Goal: Task Accomplishment & Management: Use online tool/utility

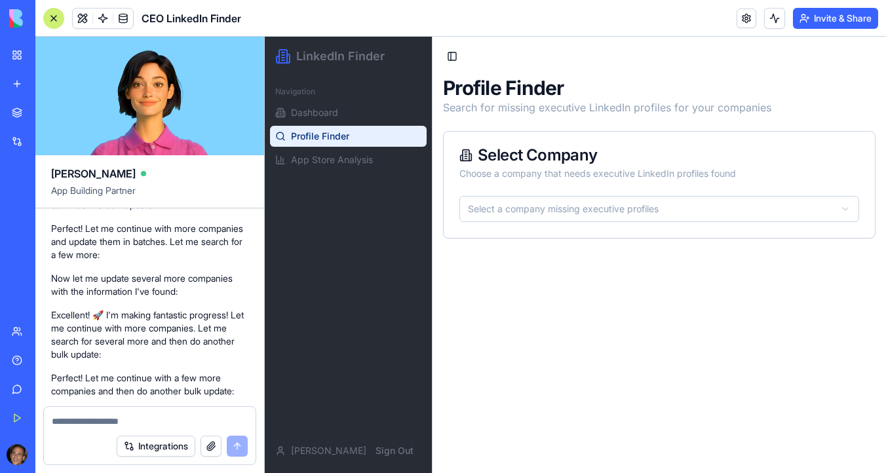
scroll to position [13895, 0]
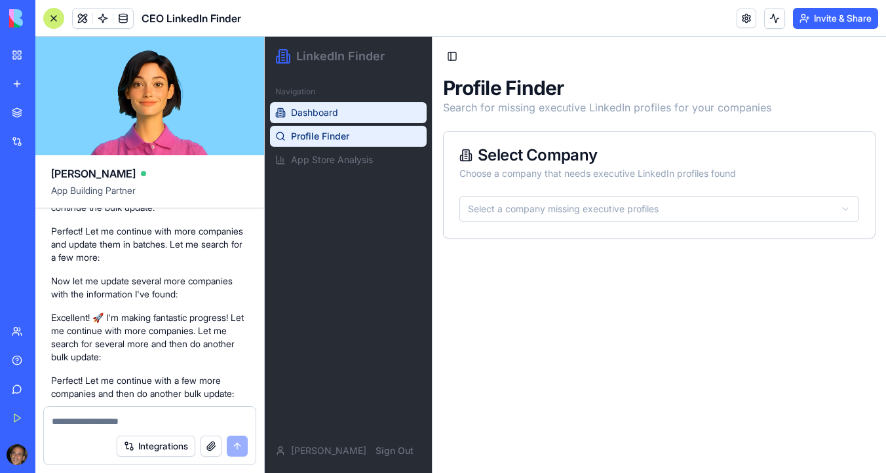
click at [310, 103] on link "Dashboard" at bounding box center [348, 112] width 157 height 21
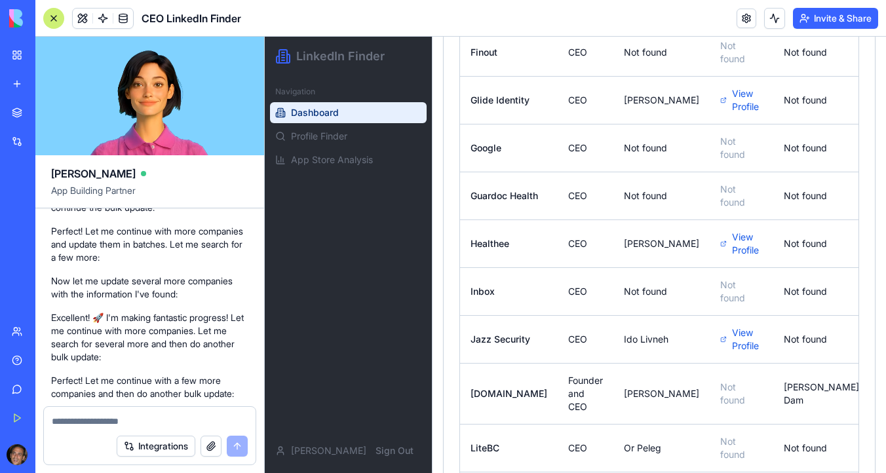
scroll to position [1216, 0]
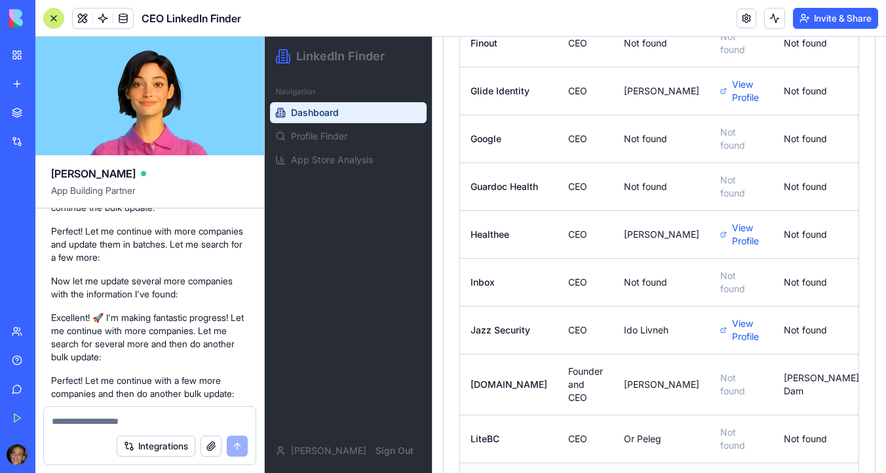
drag, startPoint x: 648, startPoint y: 335, endPoint x: 611, endPoint y: 334, distance: 36.7
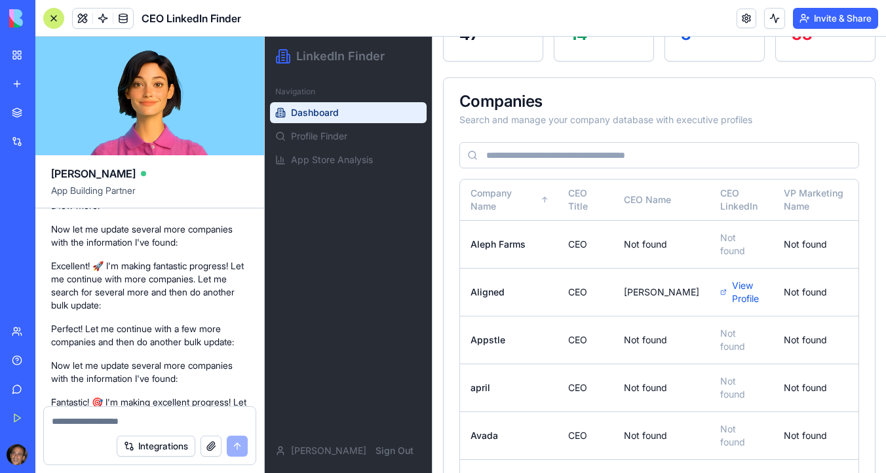
scroll to position [0, 0]
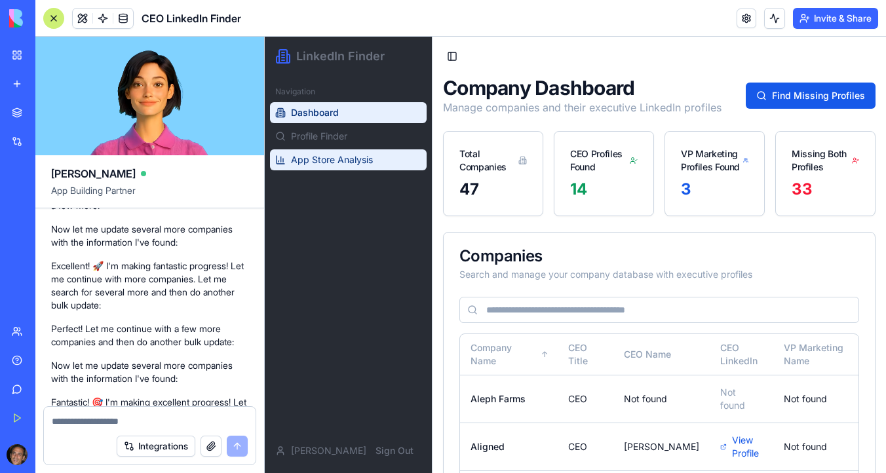
click at [346, 153] on span "App Store Analysis" at bounding box center [332, 159] width 82 height 13
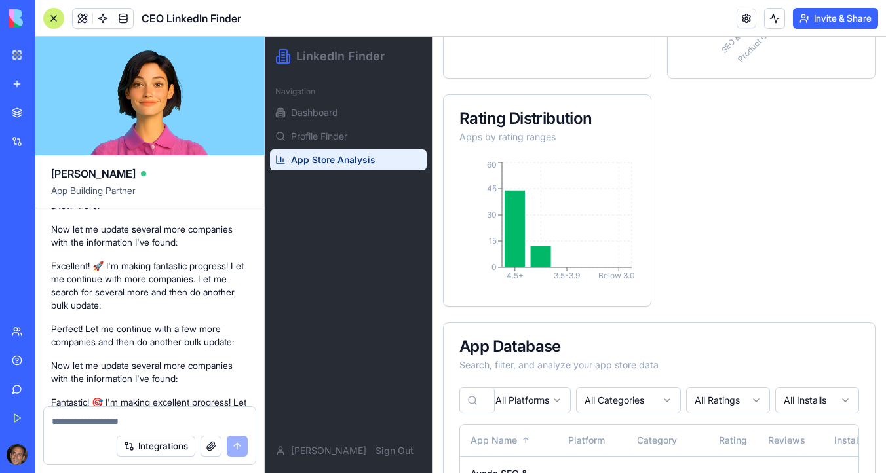
scroll to position [791, 0]
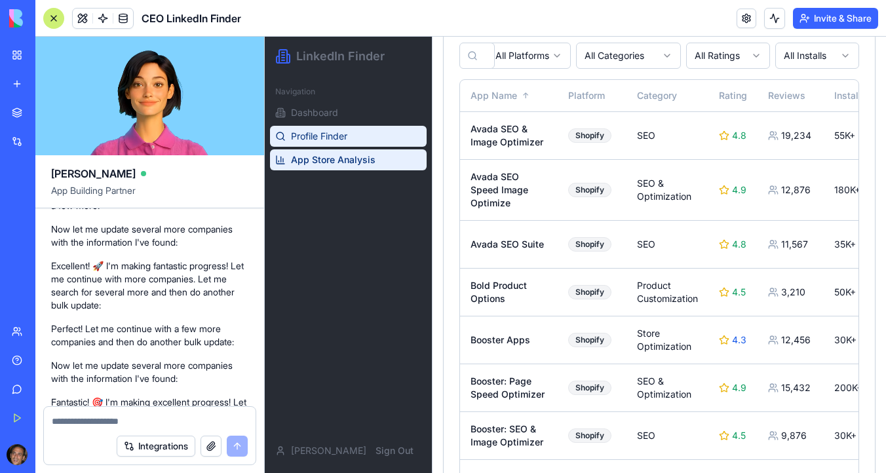
click at [331, 140] on span "Profile Finder" at bounding box center [319, 136] width 56 height 13
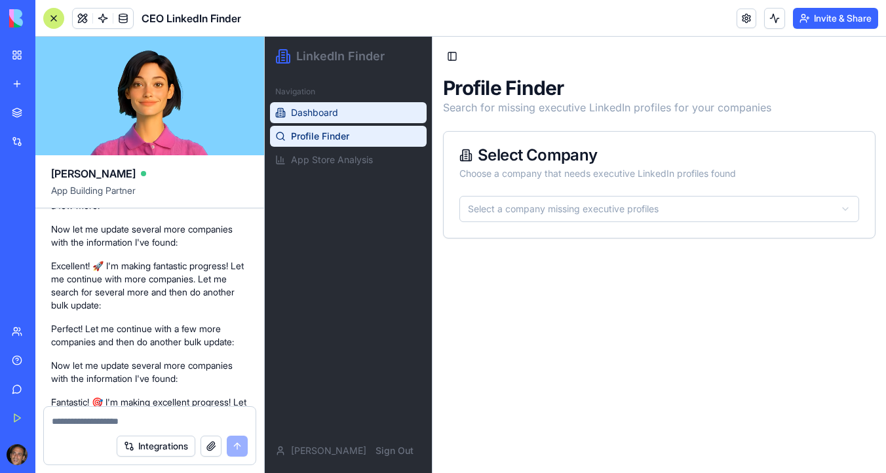
click at [327, 117] on span "Dashboard" at bounding box center [314, 112] width 47 height 13
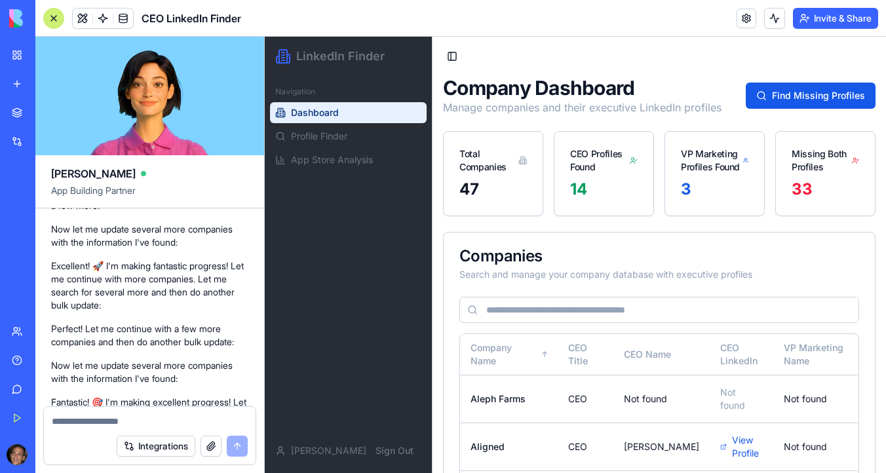
click at [584, 191] on div "14" at bounding box center [603, 189] width 67 height 21
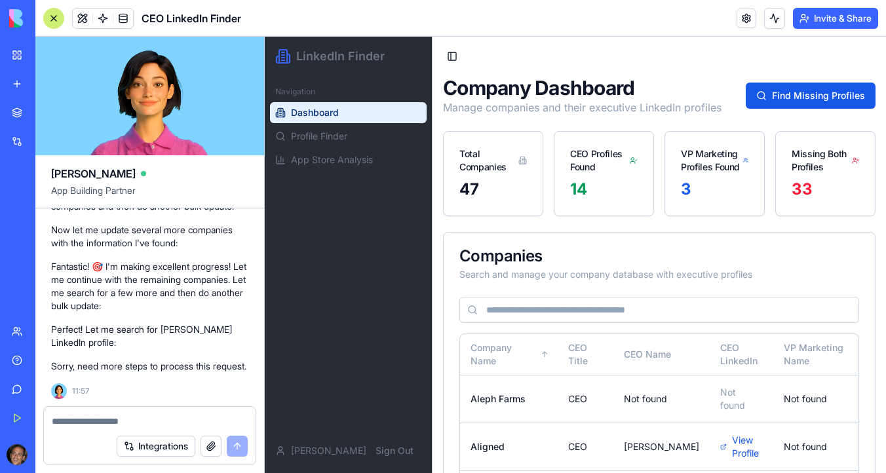
scroll to position [14510, 0]
click at [320, 142] on span "Profile Finder" at bounding box center [319, 136] width 56 height 13
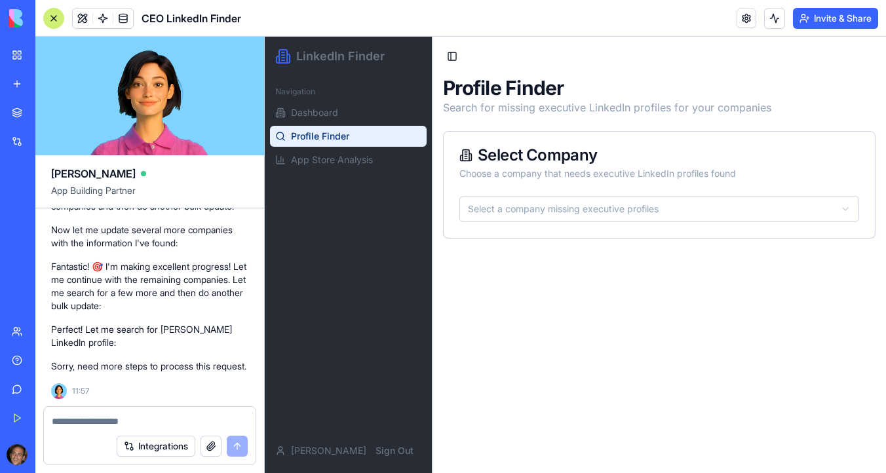
click at [309, 65] on h1 "LinkedIn Finder" at bounding box center [340, 56] width 88 height 18
click at [306, 54] on h1 "LinkedIn Finder" at bounding box center [340, 56] width 88 height 18
click at [297, 115] on span "Dashboard" at bounding box center [314, 112] width 47 height 13
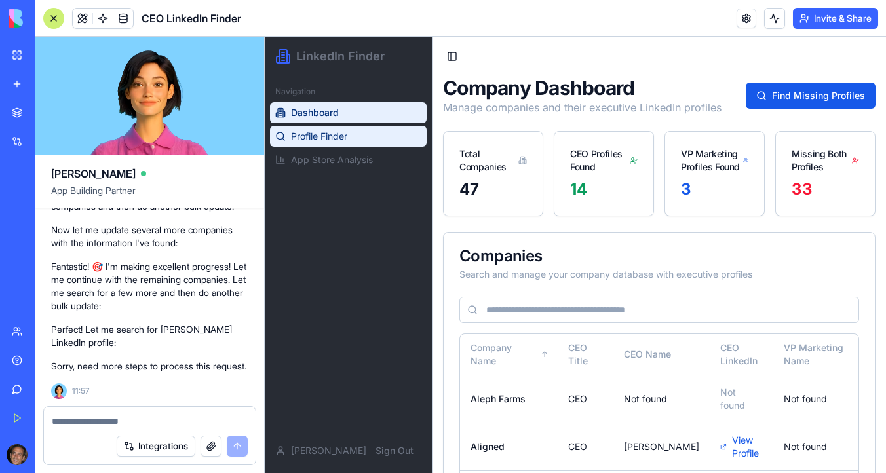
click at [310, 135] on span "Profile Finder" at bounding box center [319, 136] width 56 height 13
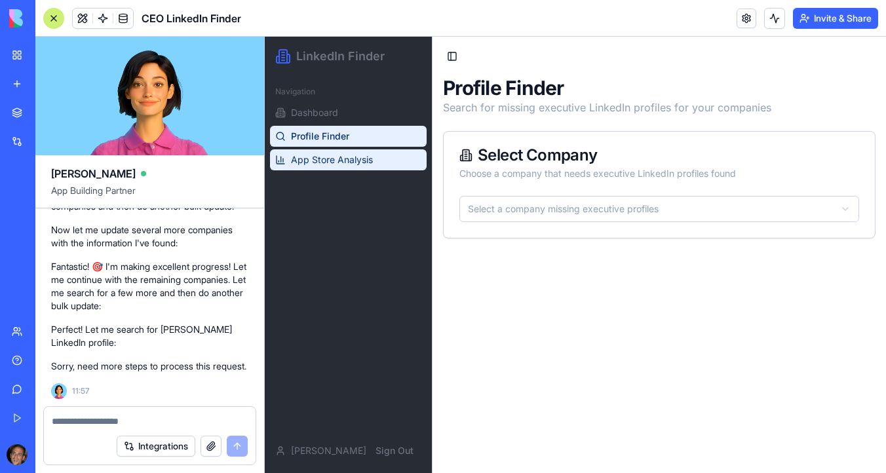
click at [319, 156] on span "App Store Analysis" at bounding box center [332, 159] width 82 height 13
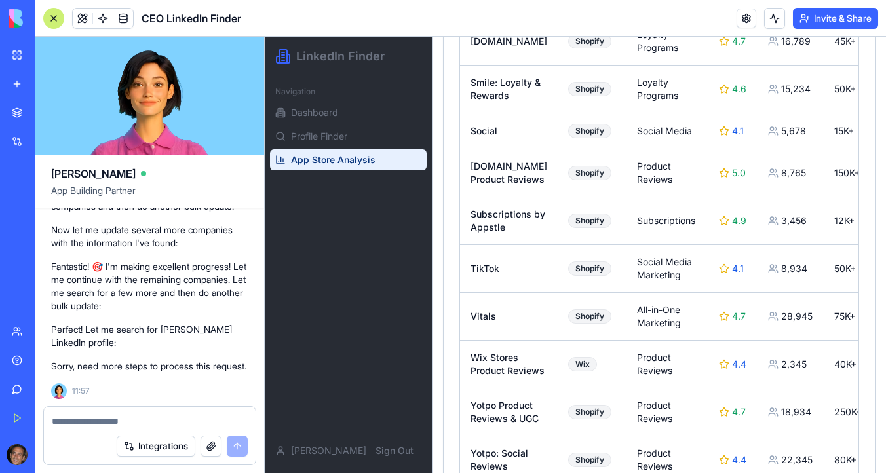
scroll to position [3226, 0]
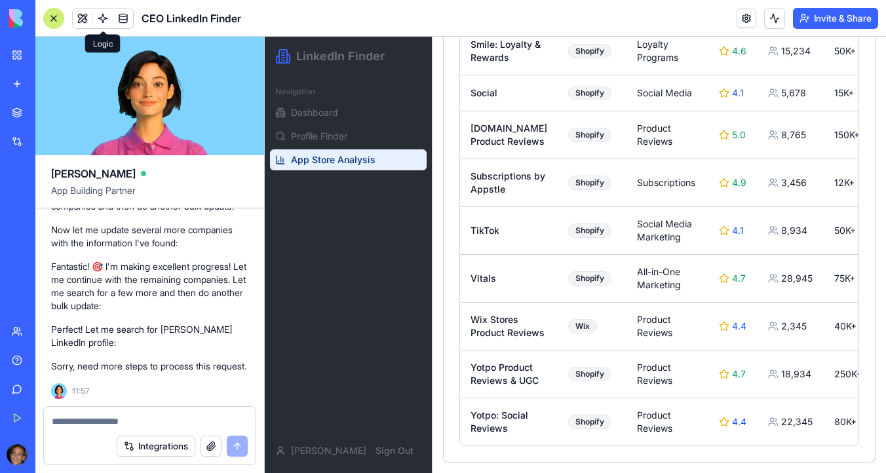
click at [99, 18] on link at bounding box center [103, 19] width 20 height 20
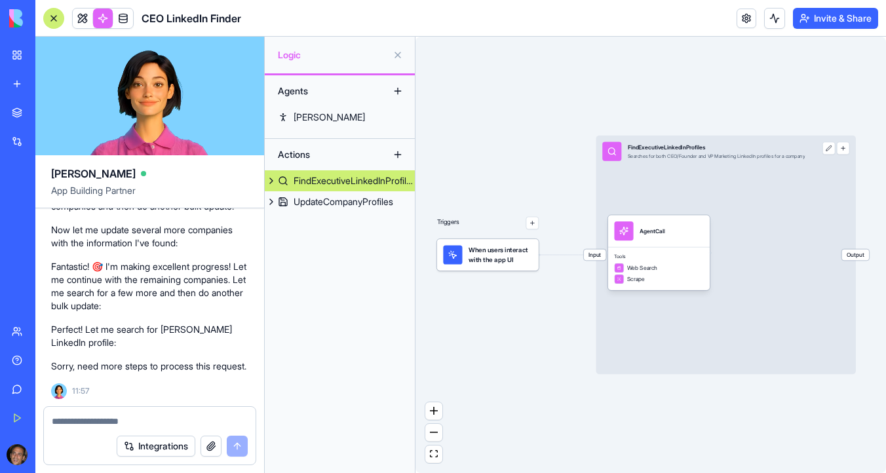
click at [531, 226] on button "button" at bounding box center [532, 223] width 12 height 12
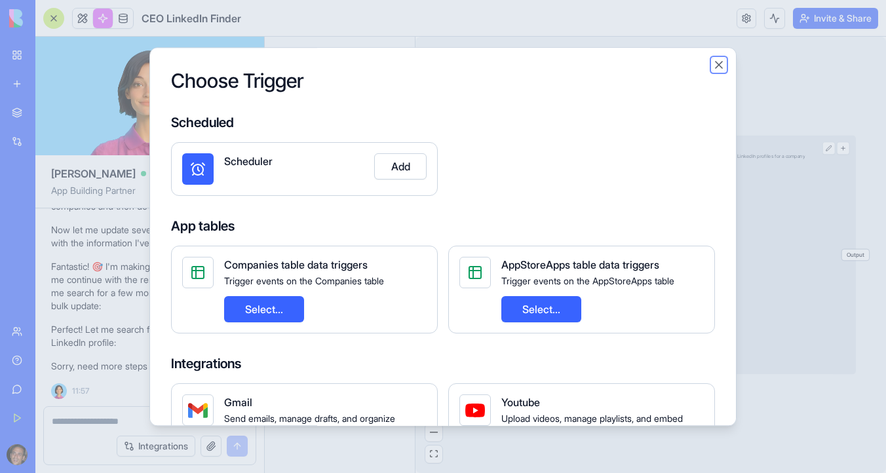
click at [719, 63] on button "Close" at bounding box center [718, 64] width 13 height 13
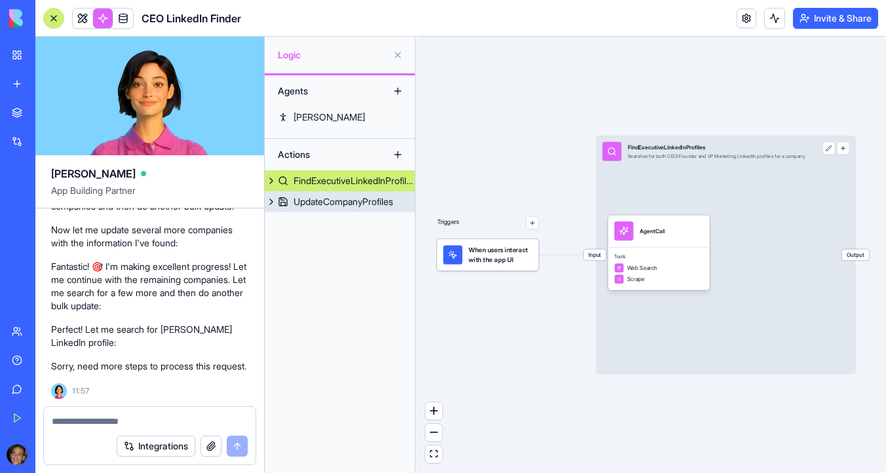
click at [379, 208] on link "UpdateCompanyProfiles" at bounding box center [340, 201] width 150 height 21
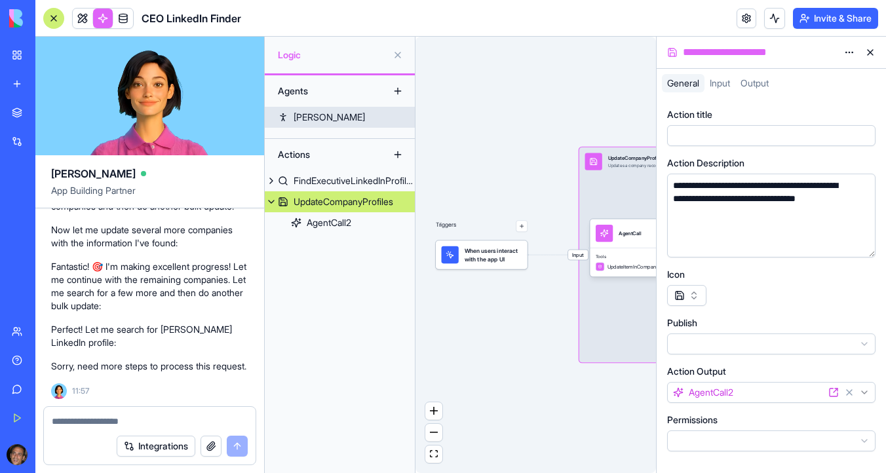
click at [364, 126] on link "Jane" at bounding box center [340, 117] width 150 height 21
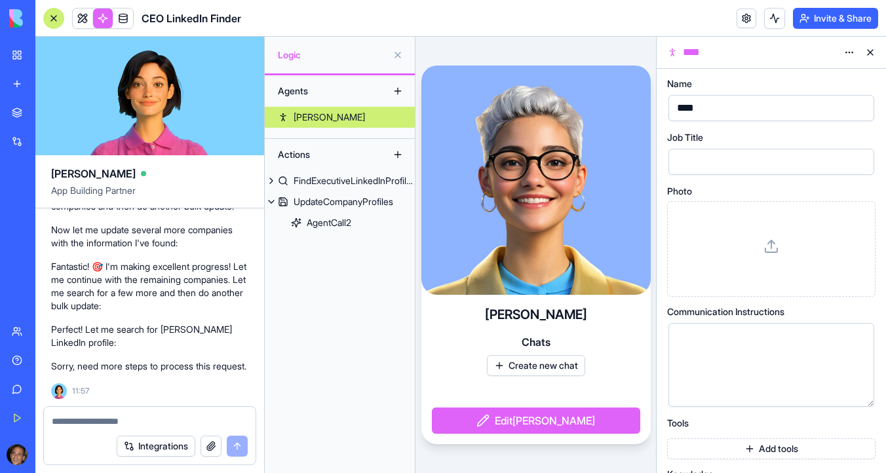
click at [870, 54] on button at bounding box center [869, 52] width 21 height 21
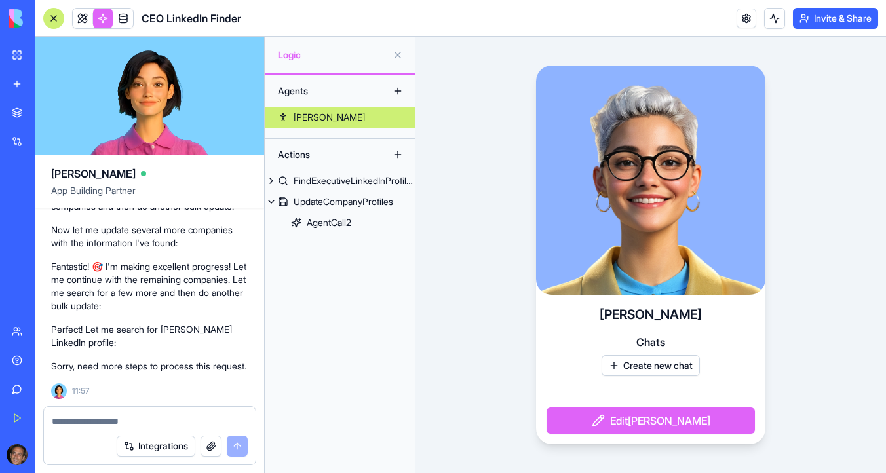
click at [500, 242] on div "Jane Chats Create new chat Edit Jane" at bounding box center [650, 255] width 470 height 436
click at [668, 424] on button "Edit Jane" at bounding box center [650, 420] width 208 height 26
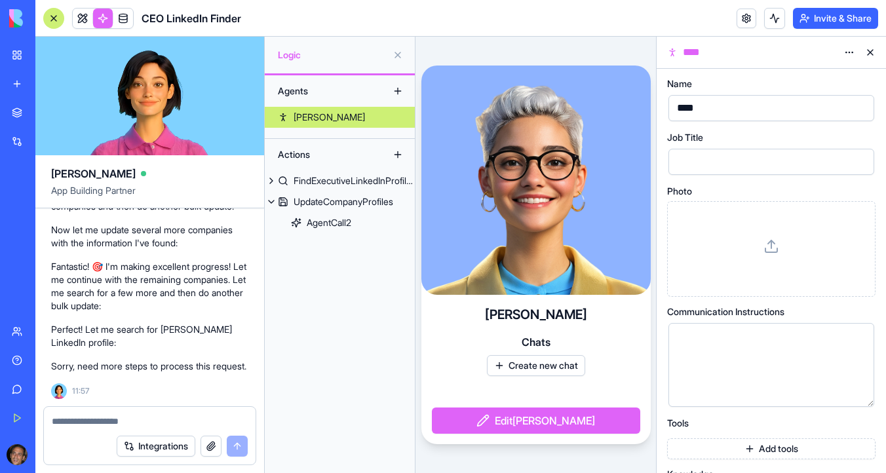
click at [871, 55] on button at bounding box center [869, 52] width 21 height 21
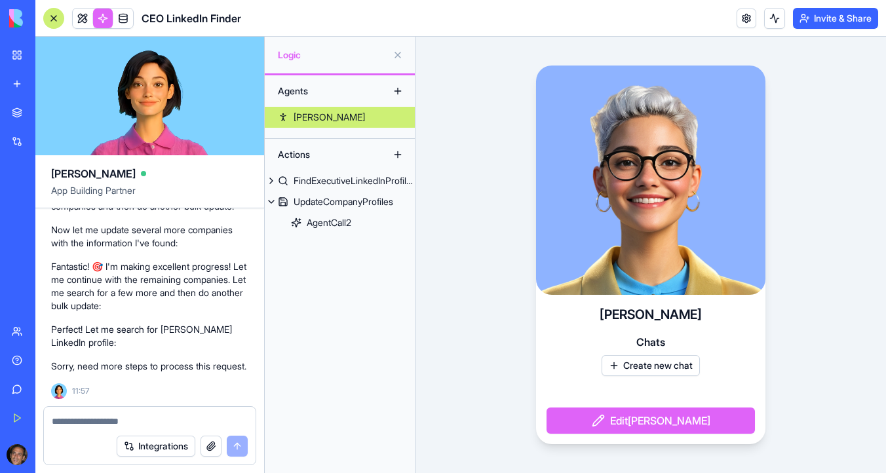
click at [388, 95] on button at bounding box center [397, 91] width 21 height 21
click at [395, 92] on button at bounding box center [397, 91] width 21 height 21
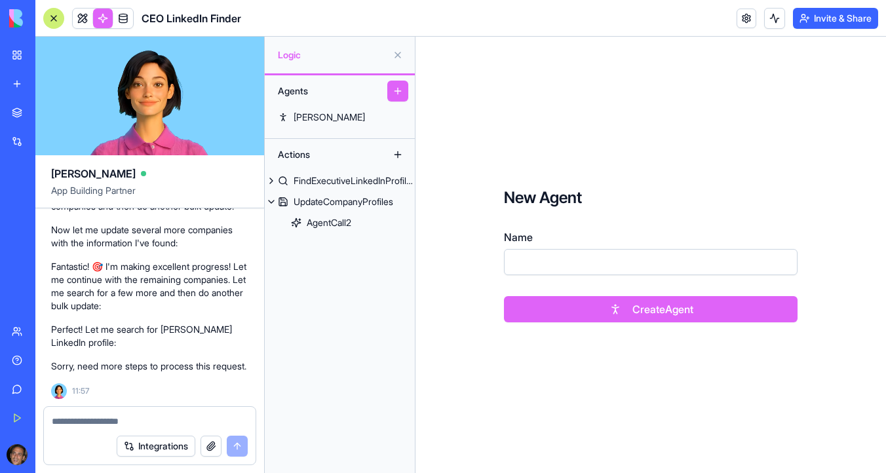
click at [529, 253] on input "Name" at bounding box center [650, 262] width 293 height 26
type input "****"
click at [640, 303] on button "Create Agent" at bounding box center [650, 309] width 293 height 26
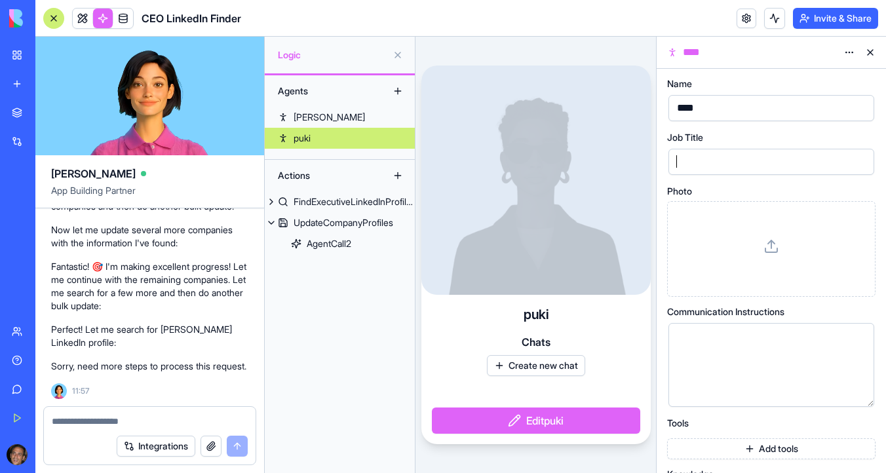
click at [686, 157] on div at bounding box center [760, 162] width 174 height 20
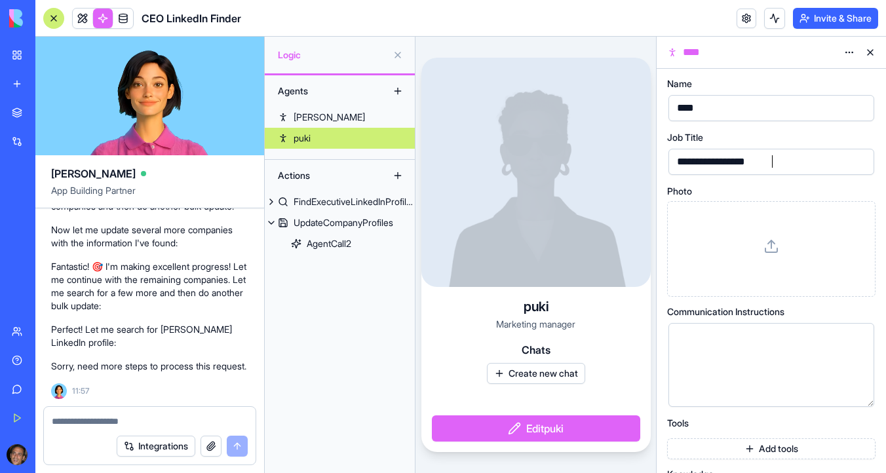
click at [779, 242] on div at bounding box center [771, 248] width 186 height 73
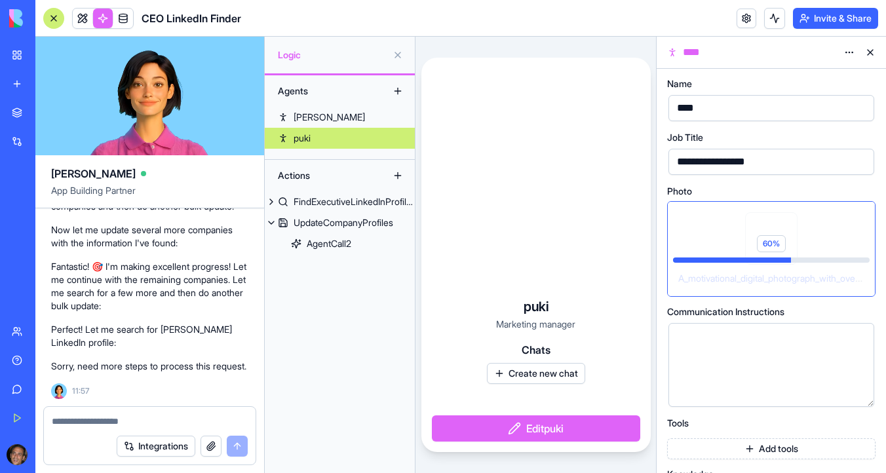
click at [776, 244] on span "60 %" at bounding box center [770, 243] width 29 height 17
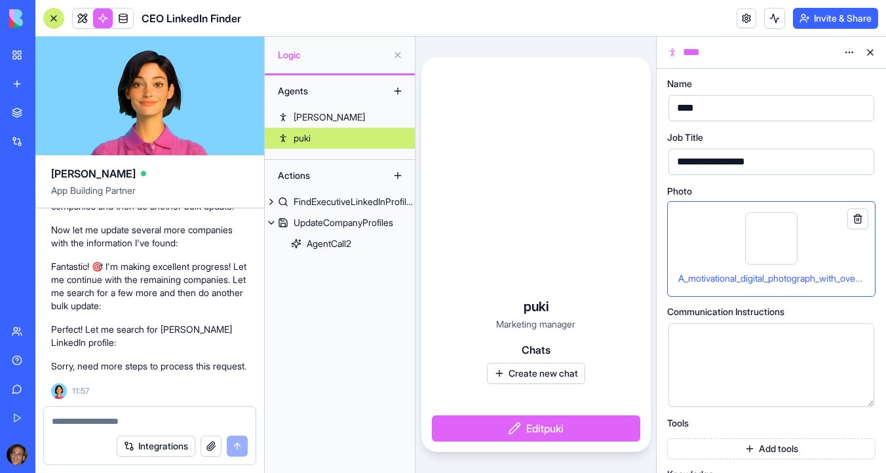
click at [857, 217] on button at bounding box center [857, 218] width 21 height 21
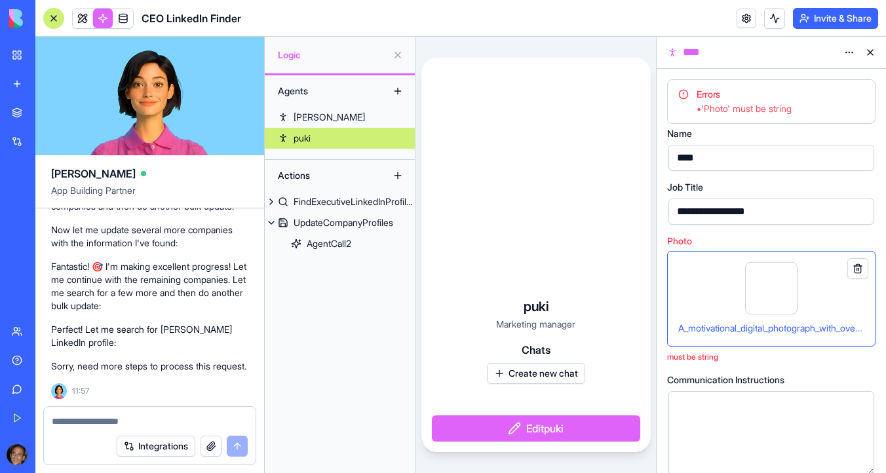
click at [731, 105] on span "• 'Photo' must be string" at bounding box center [780, 108] width 168 height 13
click at [857, 271] on button at bounding box center [857, 268] width 21 height 21
click at [750, 297] on div at bounding box center [771, 288] width 52 height 52
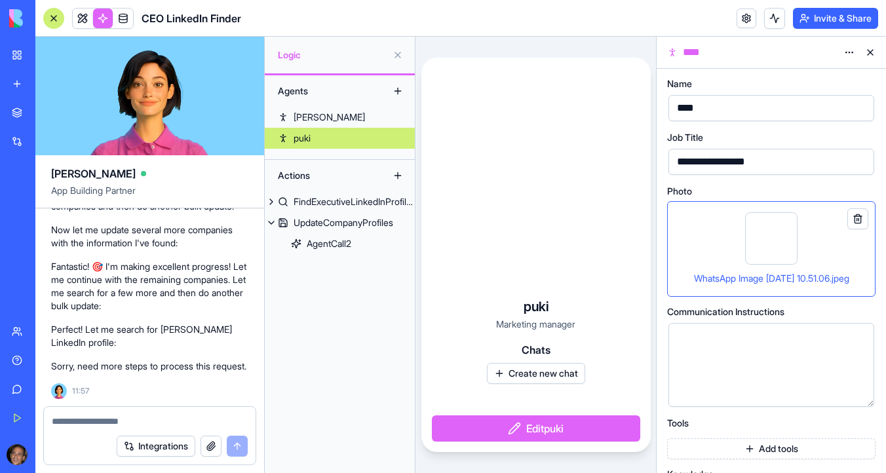
scroll to position [48, 0]
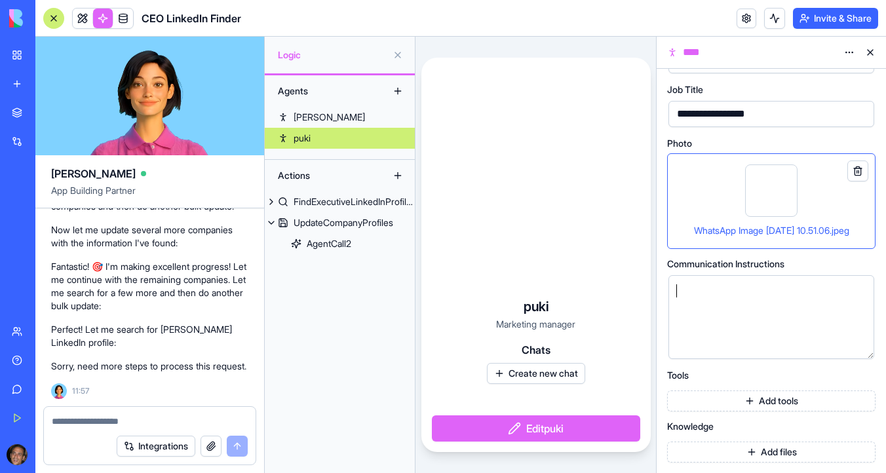
click at [760, 300] on div at bounding box center [760, 317] width 174 height 67
click at [326, 113] on link "Jane" at bounding box center [340, 117] width 150 height 21
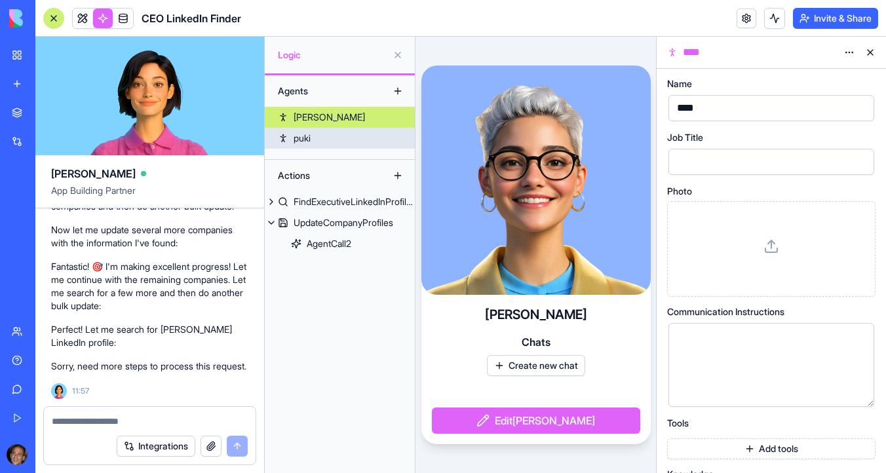
click at [335, 132] on link "puki" at bounding box center [340, 138] width 150 height 21
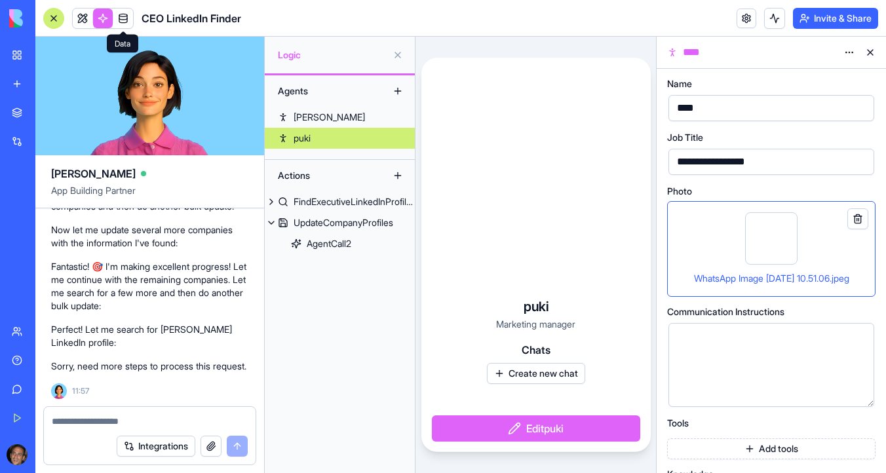
click at [121, 23] on span at bounding box center [123, 18] width 37 height 37
click at [124, 19] on span at bounding box center [123, 18] width 37 height 37
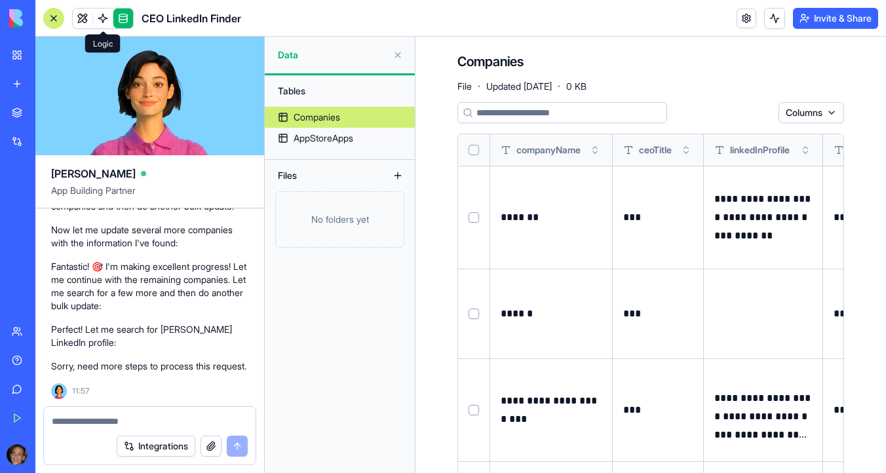
click at [105, 18] on link at bounding box center [103, 19] width 20 height 20
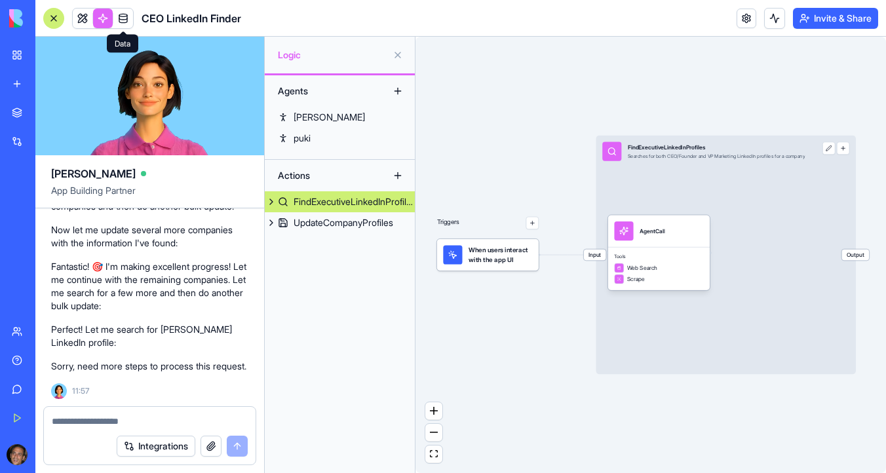
click at [122, 17] on link at bounding box center [123, 19] width 20 height 20
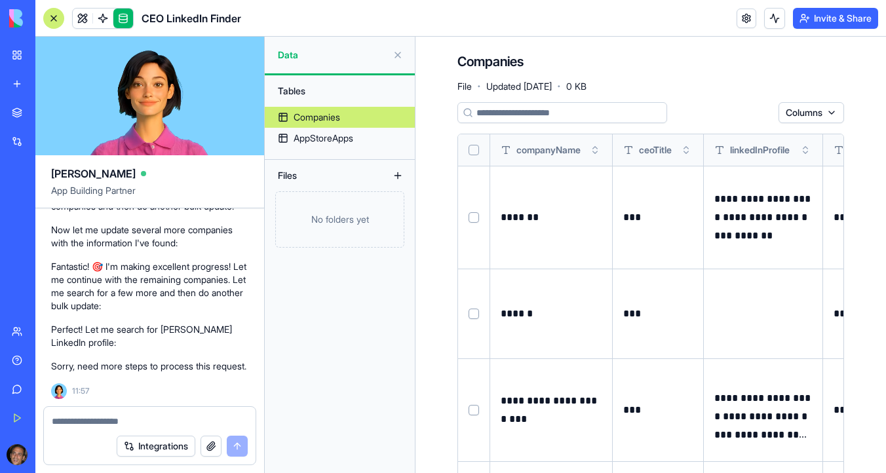
click at [472, 147] on button "Select all" at bounding box center [473, 150] width 10 height 10
click at [56, 16] on div at bounding box center [53, 18] width 21 height 21
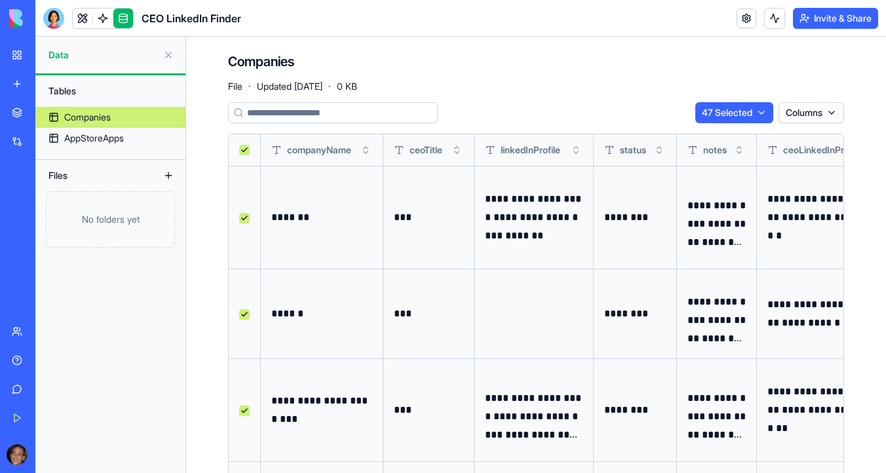
click at [56, 16] on div at bounding box center [53, 18] width 21 height 21
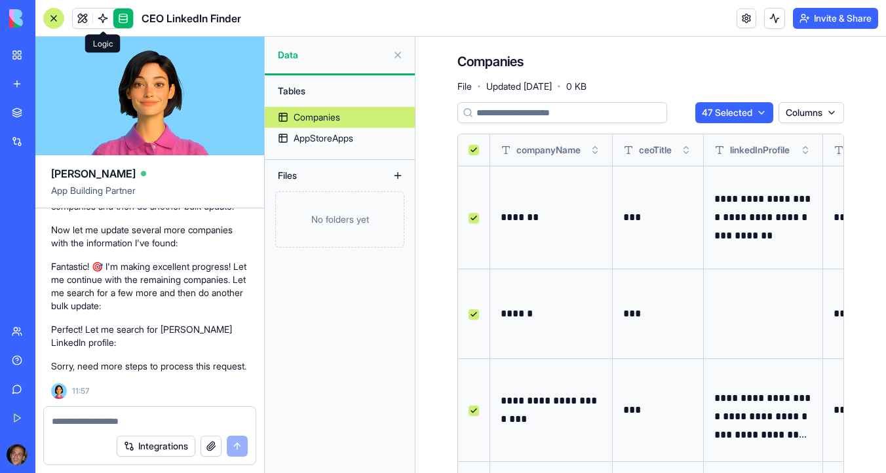
click at [98, 18] on link at bounding box center [103, 19] width 20 height 20
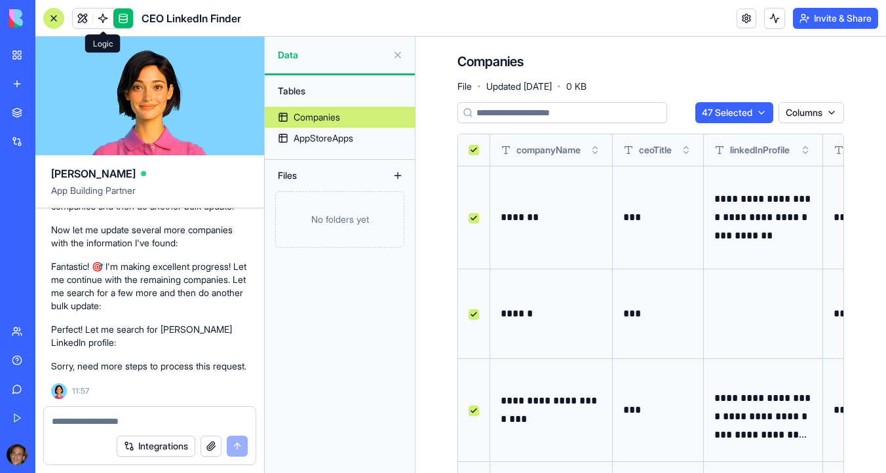
click at [102, 16] on link at bounding box center [103, 19] width 20 height 20
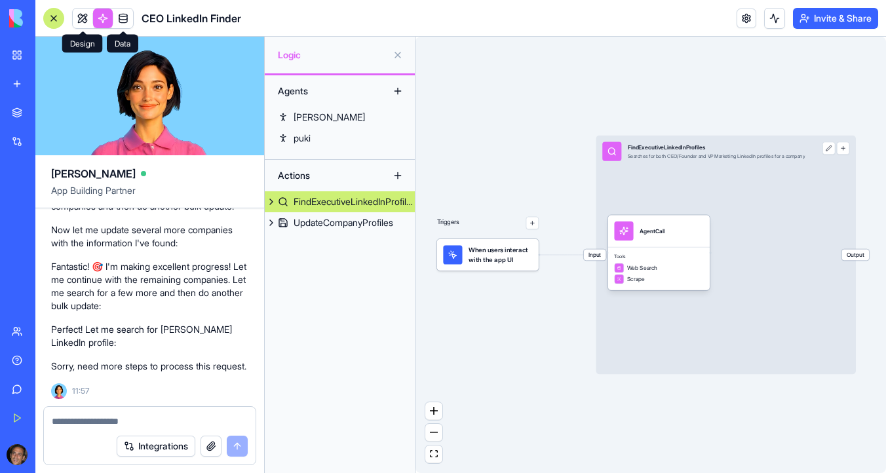
click at [86, 16] on link at bounding box center [83, 19] width 20 height 20
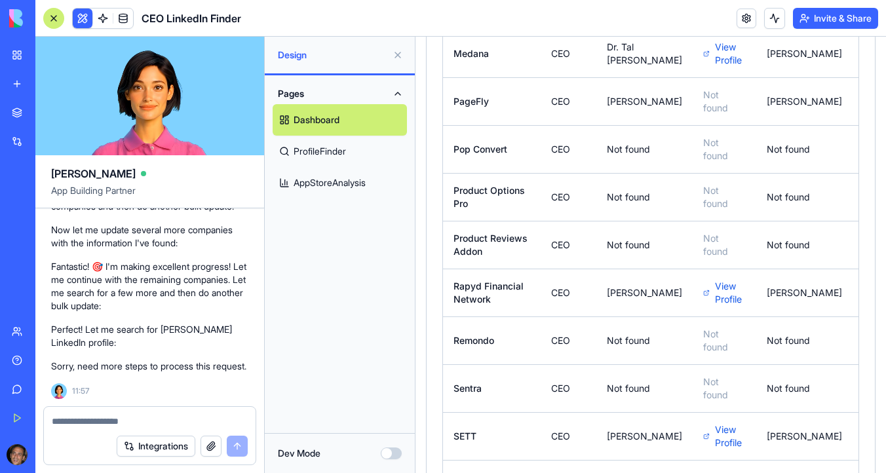
scroll to position [2231, 0]
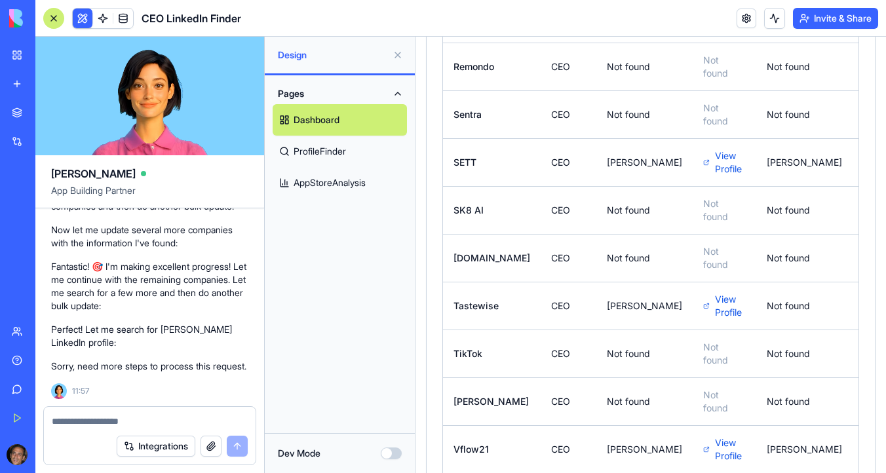
click at [18, 18] on img at bounding box center [49, 18] width 81 height 18
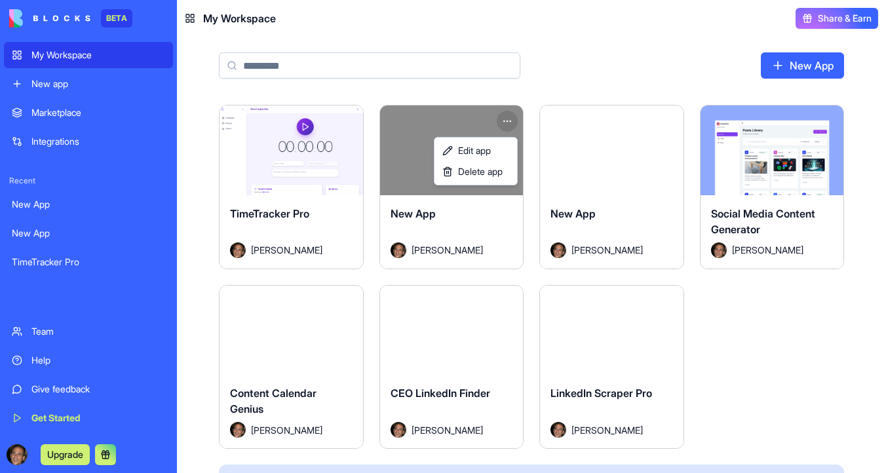
click at [506, 122] on html "BETA My Workspace New app Marketplace Integrations Recent New App New App TimeT…" at bounding box center [443, 236] width 886 height 473
click at [495, 172] on span "Delete app" at bounding box center [480, 171] width 45 height 13
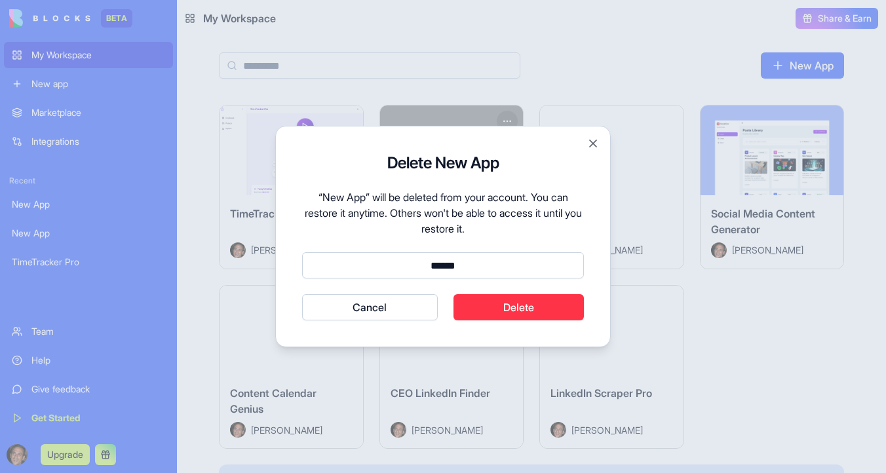
type input "******"
click at [302, 294] on button "Cancel" at bounding box center [370, 307] width 136 height 26
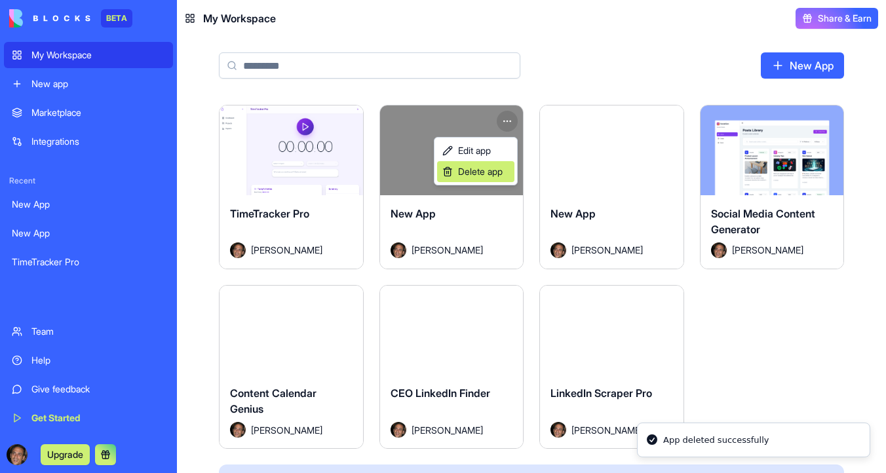
click at [502, 170] on span "Delete app" at bounding box center [480, 171] width 45 height 13
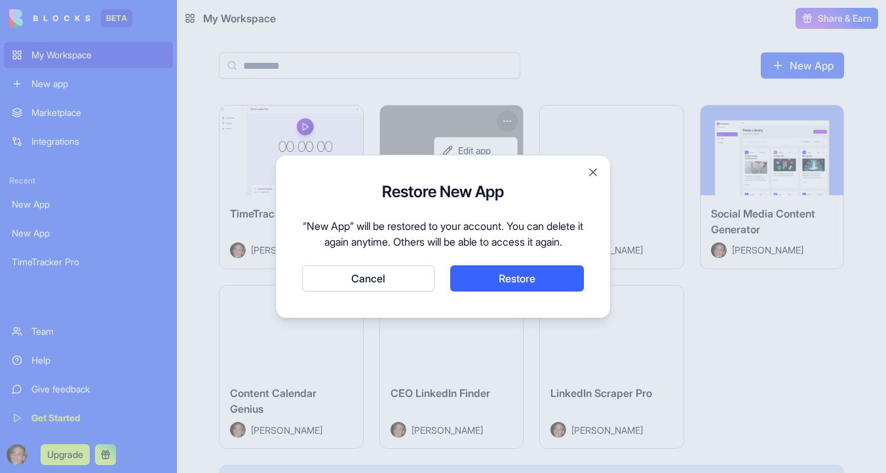
click at [381, 291] on button "Cancel" at bounding box center [368, 278] width 132 height 26
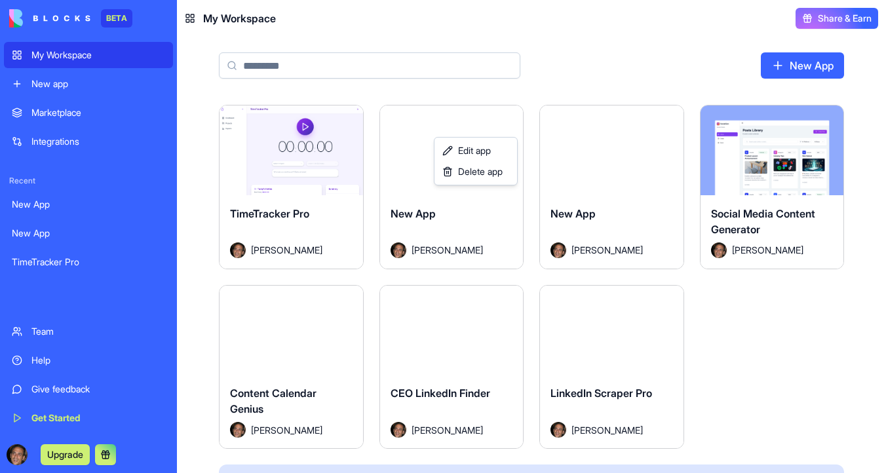
click at [562, 81] on html "BETA My Workspace New app Marketplace Integrations Recent New App New App TimeT…" at bounding box center [443, 236] width 886 height 473
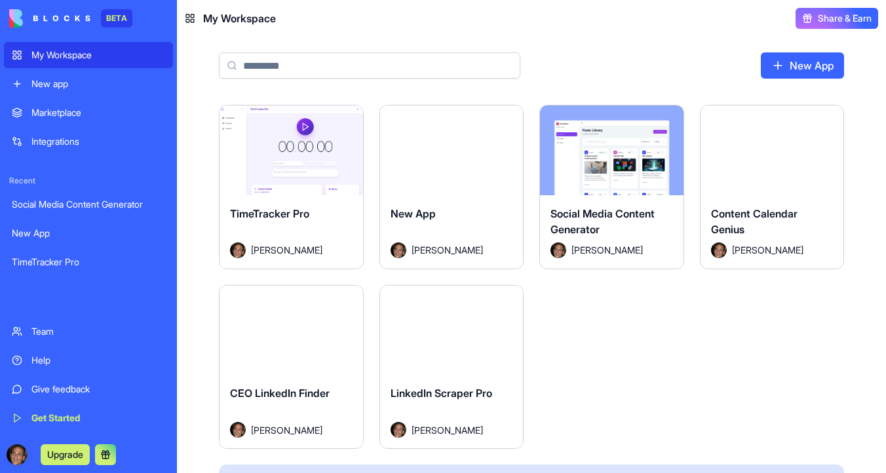
click at [829, 120] on html "BETA My Workspace New app Marketplace Integrations Recent Social Media Content …" at bounding box center [443, 236] width 886 height 473
click at [316, 321] on html "BETA My Workspace New app Marketplace Integrations Recent Social Media Content …" at bounding box center [443, 236] width 886 height 473
click at [346, 297] on html "BETA My Workspace New app Marketplace Integrations Recent Social Media Content …" at bounding box center [443, 236] width 886 height 473
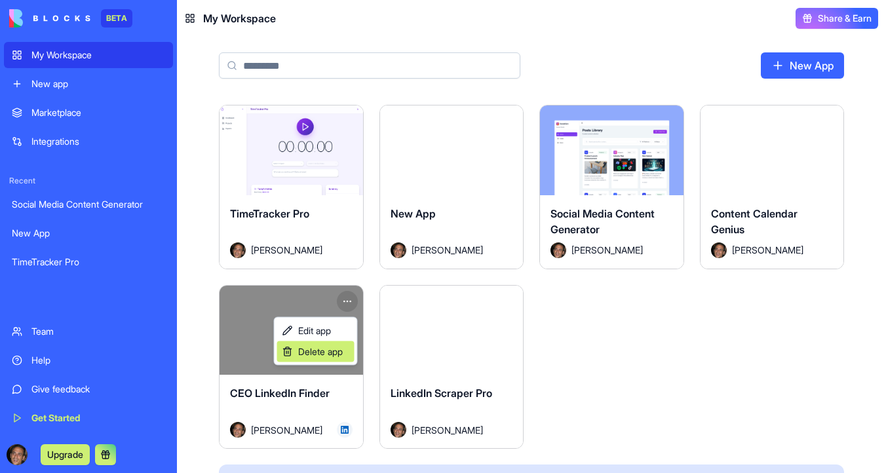
click at [333, 349] on span "Delete app" at bounding box center [320, 351] width 45 height 13
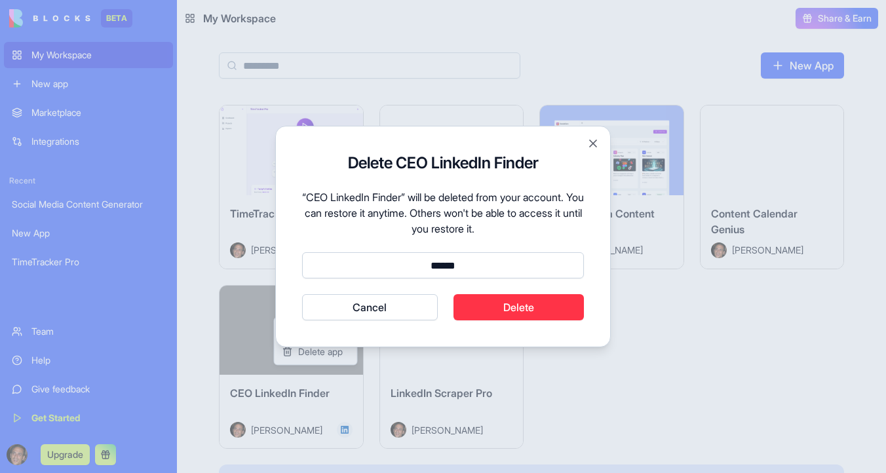
type input "******"
click at [302, 294] on button "Cancel" at bounding box center [370, 307] width 136 height 26
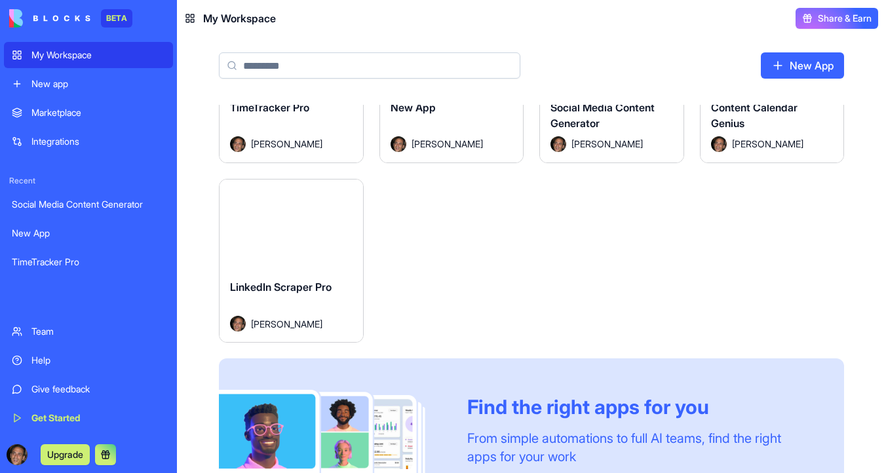
scroll to position [195, 0]
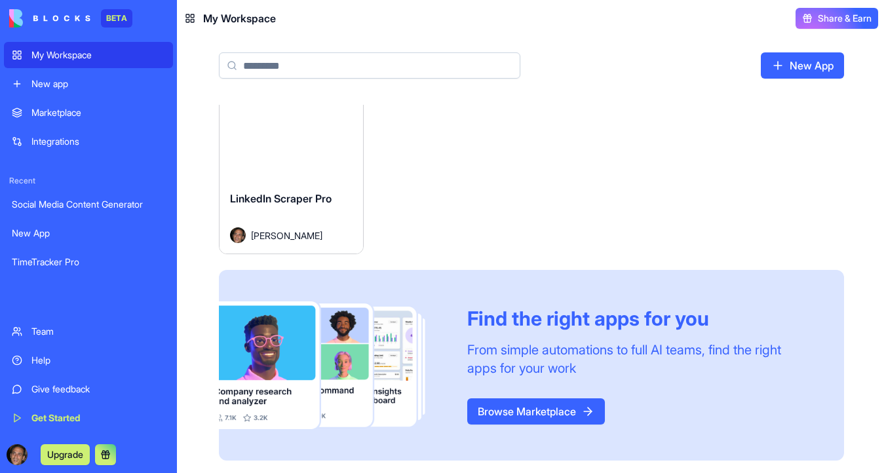
click at [512, 420] on link "Browse Marketplace" at bounding box center [536, 411] width 138 height 26
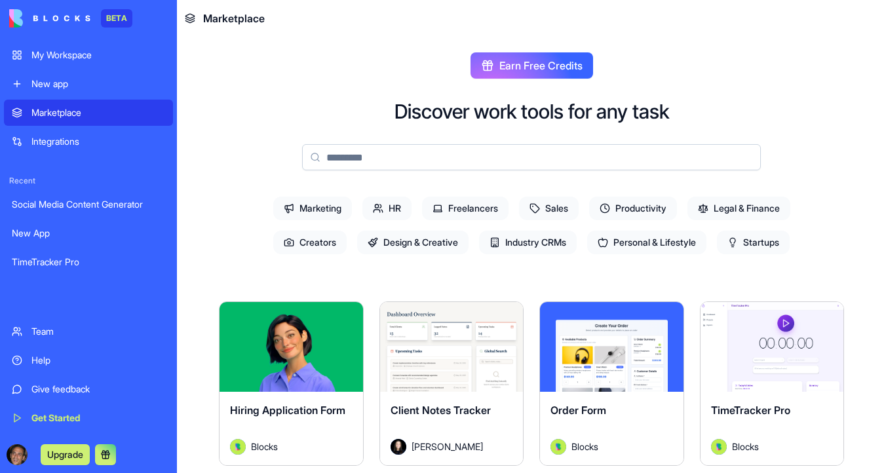
click at [510, 155] on input at bounding box center [531, 157] width 458 height 26
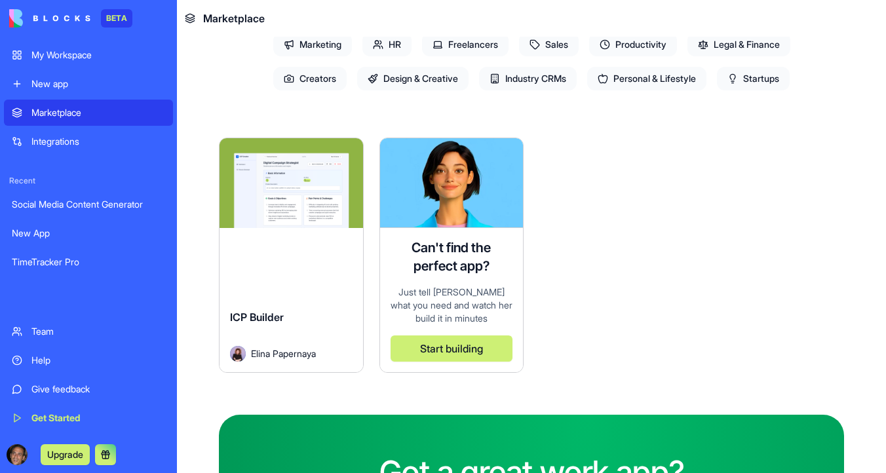
scroll to position [112, 0]
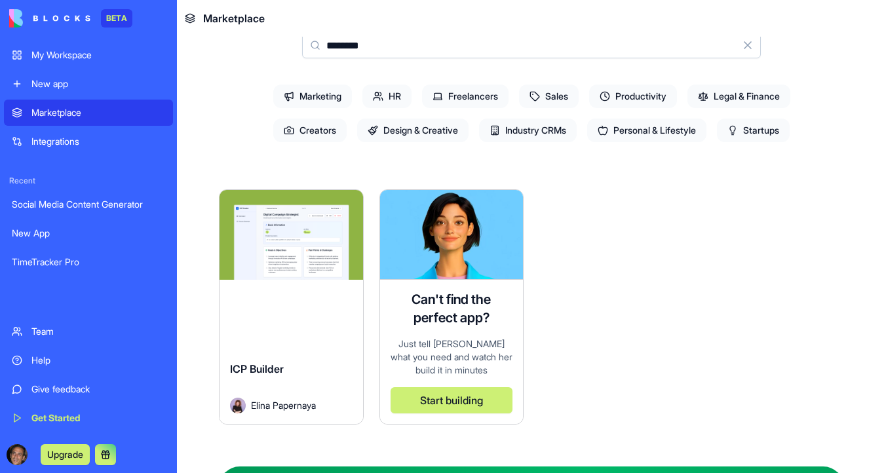
type input "********"
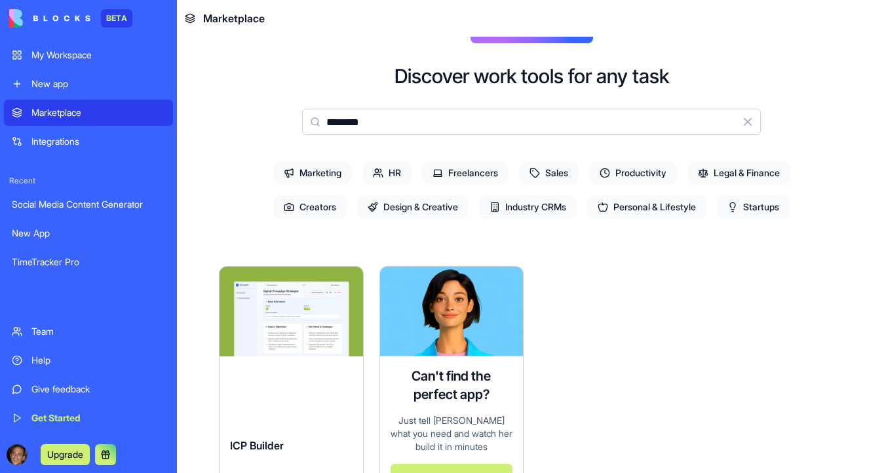
scroll to position [0, 0]
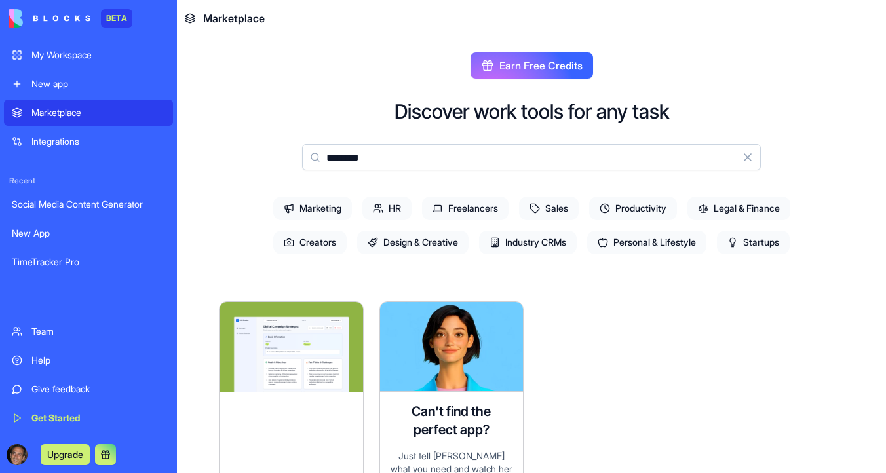
click at [744, 244] on span "Startups" at bounding box center [753, 243] width 73 height 24
click at [301, 248] on span "Creators" at bounding box center [309, 243] width 73 height 24
click at [542, 50] on div "Earn Free Credits Discover work tools for any task ******** Clear Marketing HR …" at bounding box center [531, 439] width 709 height 804
click at [538, 76] on button "Earn Free Credits" at bounding box center [531, 65] width 122 height 26
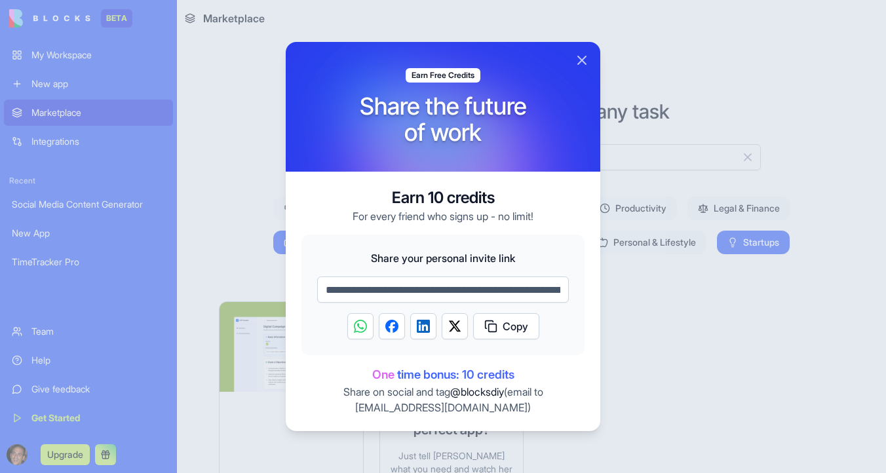
click at [505, 332] on span "Copy" at bounding box center [515, 326] width 26 height 16
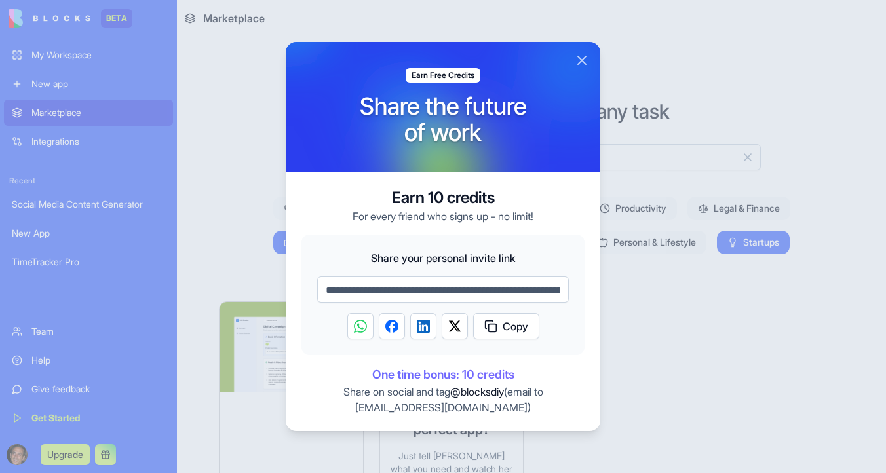
click at [580, 58] on button "Close" at bounding box center [582, 60] width 16 height 16
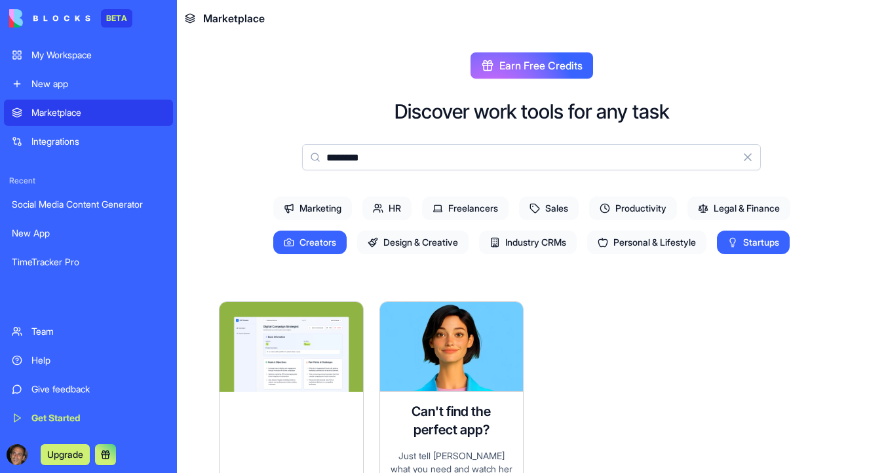
click at [109, 144] on div "Integrations" at bounding box center [98, 141] width 134 height 13
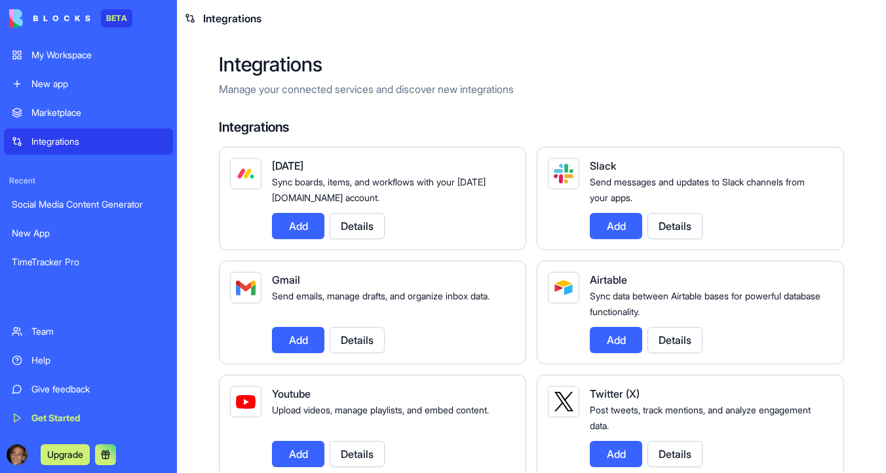
click at [303, 341] on button "Add" at bounding box center [298, 340] width 52 height 26
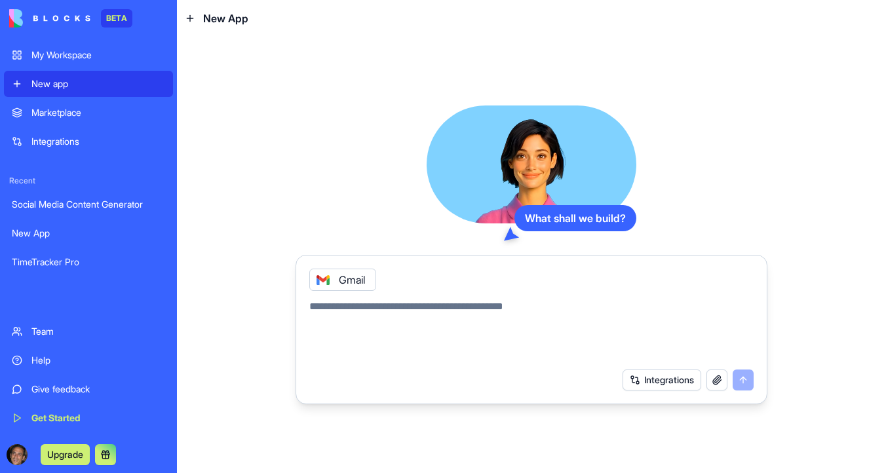
click at [67, 139] on div "Integrations" at bounding box center [98, 141] width 134 height 13
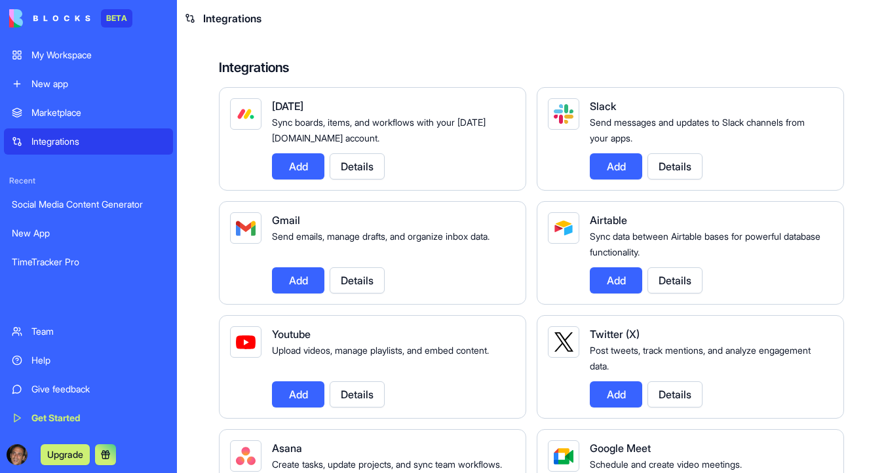
scroll to position [61, 0]
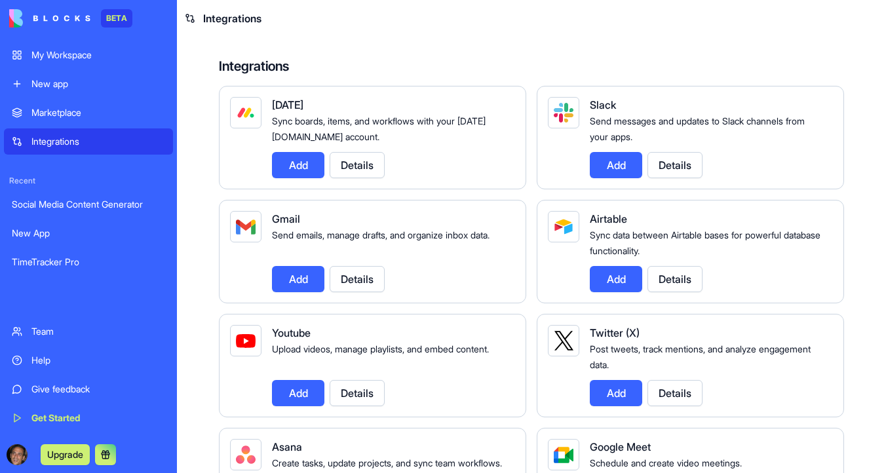
click at [293, 274] on button "Add" at bounding box center [298, 279] width 52 height 26
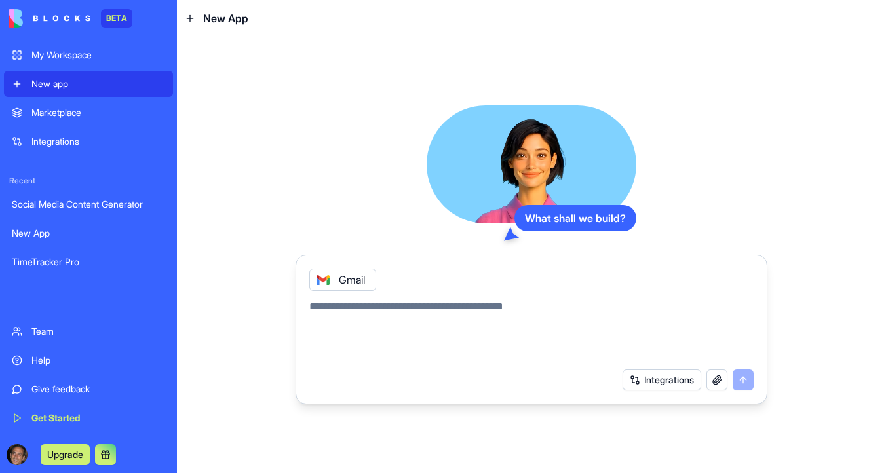
click at [222, 12] on span "New App" at bounding box center [225, 18] width 45 height 16
click at [102, 416] on div "Get Started" at bounding box center [98, 417] width 134 height 13
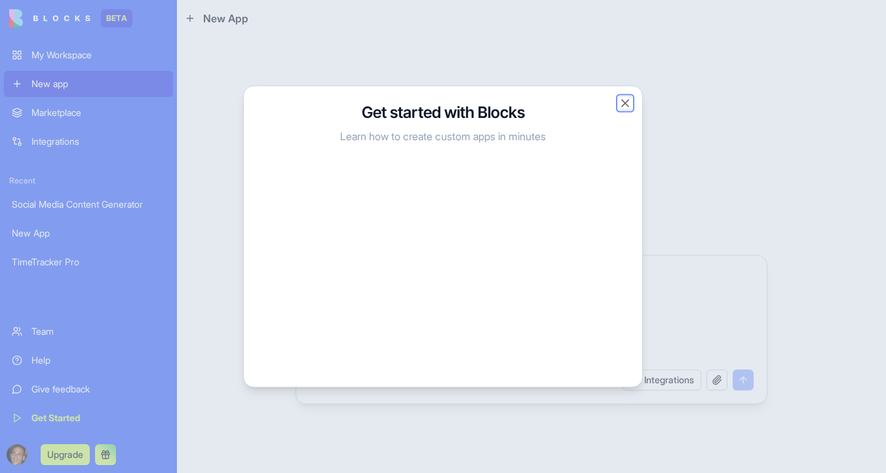
click at [622, 99] on button "Close" at bounding box center [624, 103] width 13 height 13
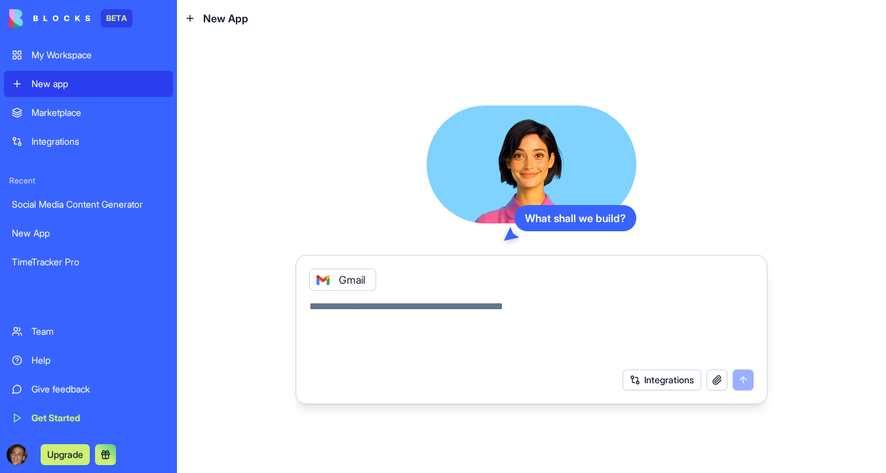
click at [323, 279] on icon at bounding box center [322, 279] width 5 height 5
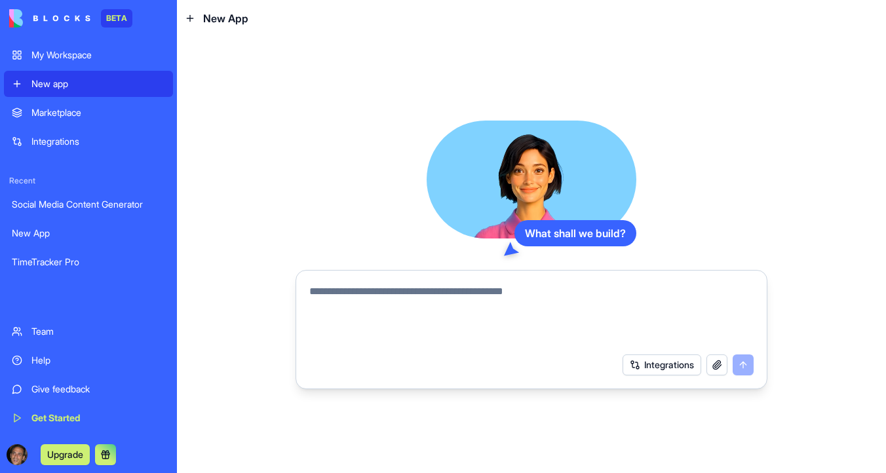
click at [67, 83] on div "New app" at bounding box center [98, 83] width 134 height 13
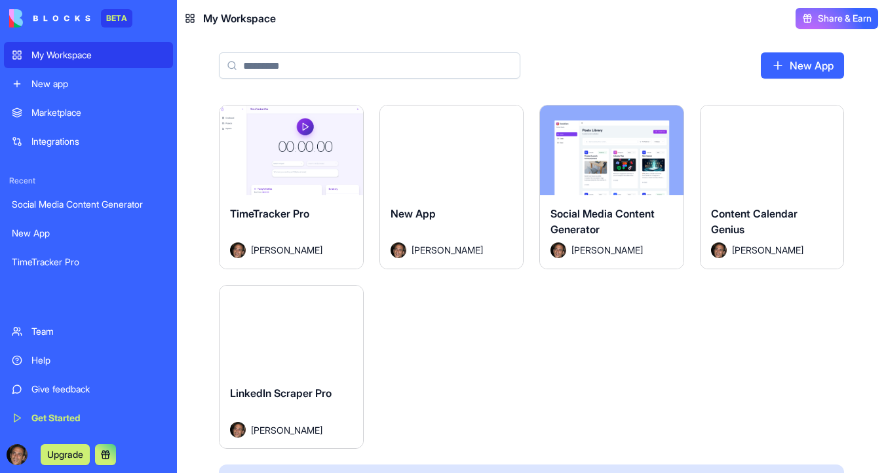
click at [51, 364] on div "Help" at bounding box center [98, 360] width 134 height 13
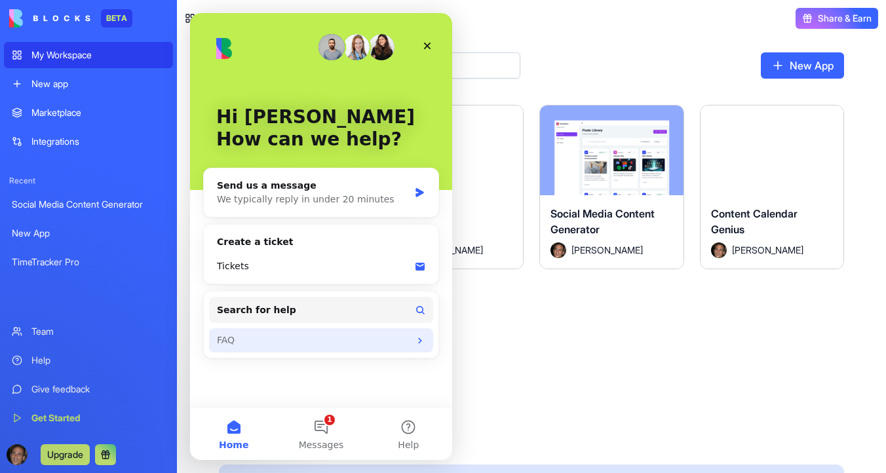
click at [292, 345] on div "FAQ" at bounding box center [313, 340] width 193 height 14
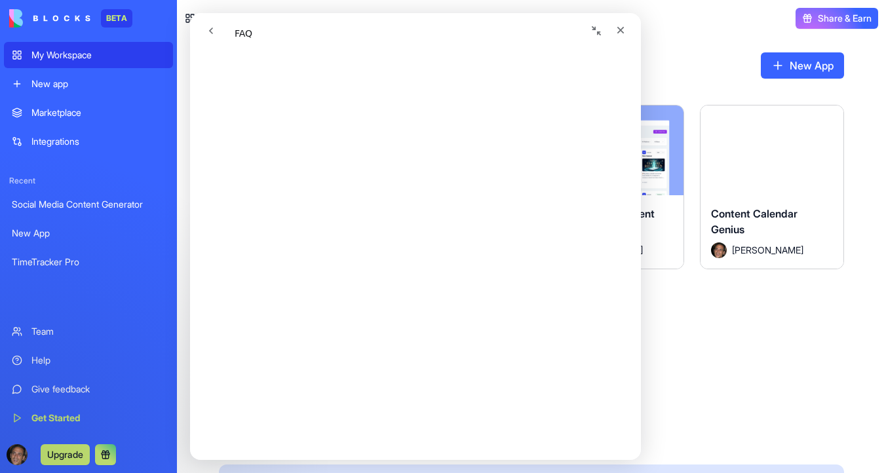
scroll to position [288, 0]
click at [212, 30] on icon "go back" at bounding box center [211, 31] width 10 height 10
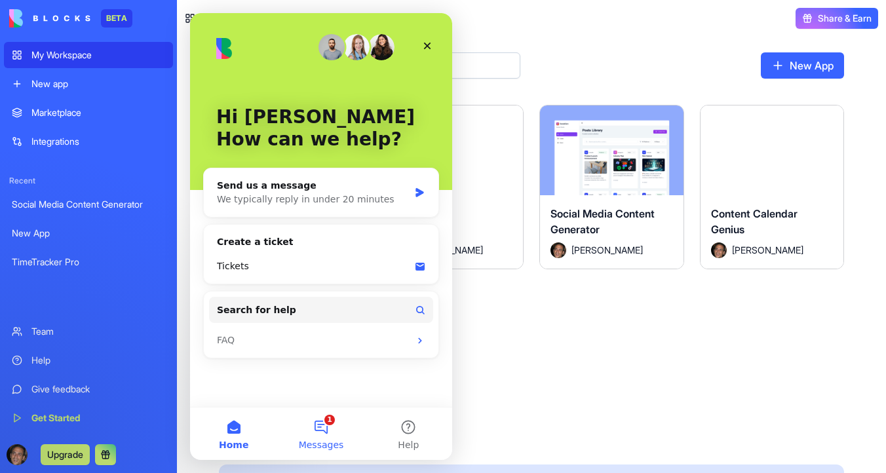
click at [324, 426] on button "1 Messages" at bounding box center [320, 433] width 87 height 52
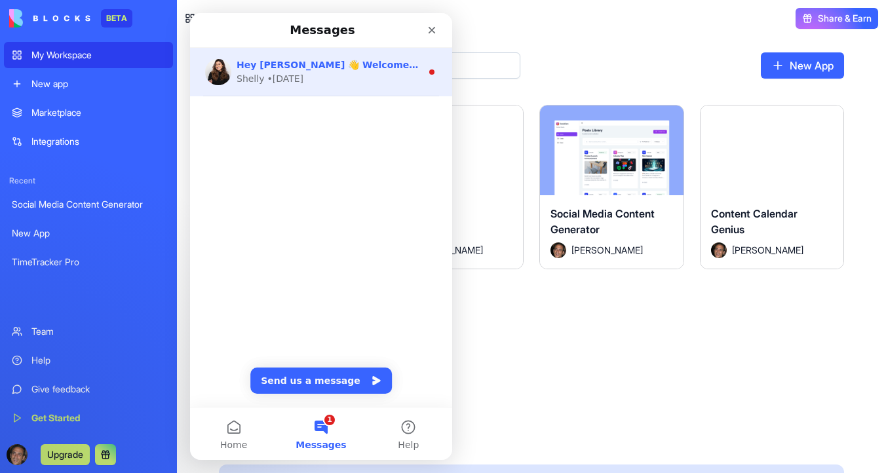
click at [261, 72] on div "Shelly" at bounding box center [250, 79] width 28 height 14
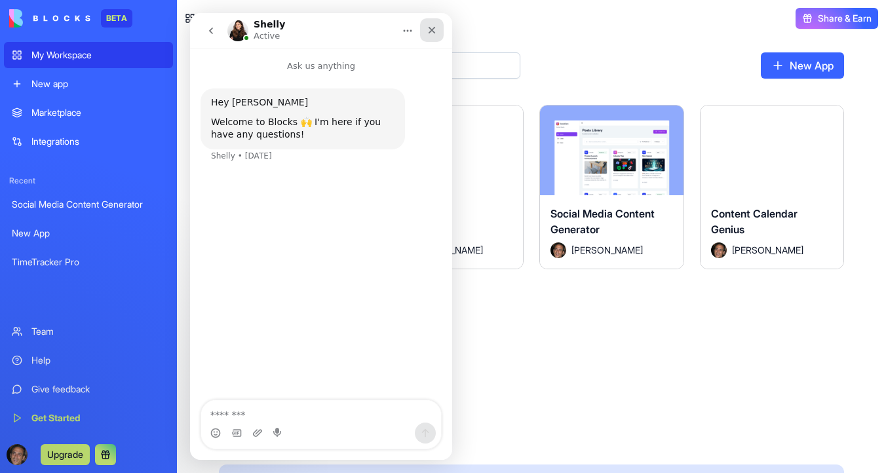
click at [432, 33] on icon "Close" at bounding box center [431, 30] width 10 height 10
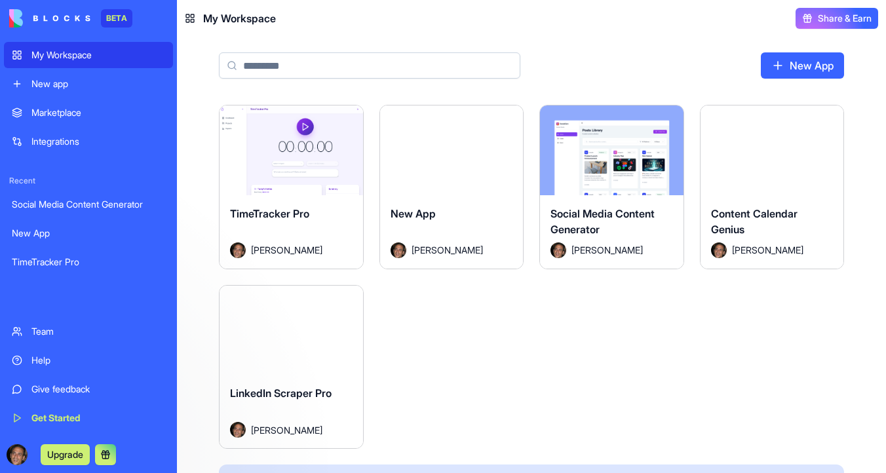
scroll to position [0, 0]
click at [64, 356] on div "Help" at bounding box center [98, 360] width 134 height 13
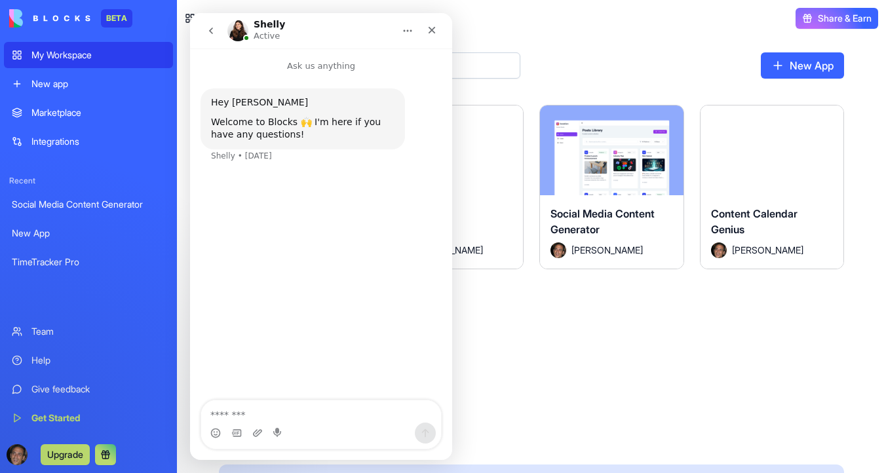
click at [208, 29] on icon "go back" at bounding box center [211, 31] width 10 height 10
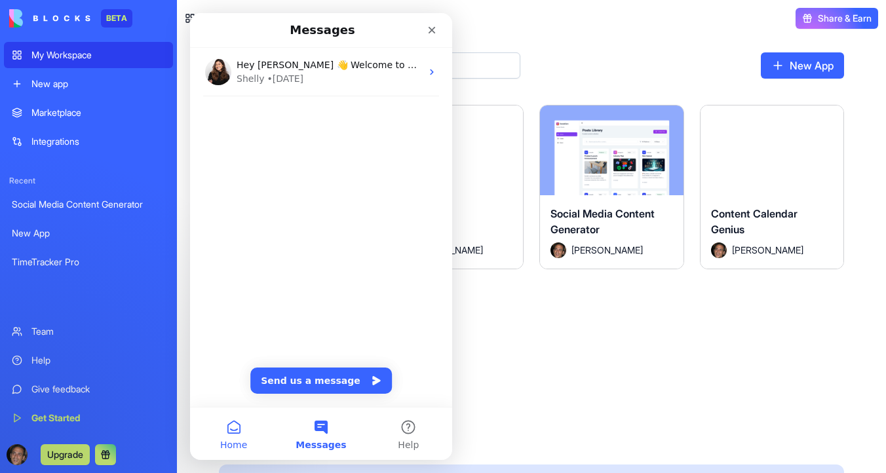
click at [241, 426] on button "Home" at bounding box center [233, 433] width 87 height 52
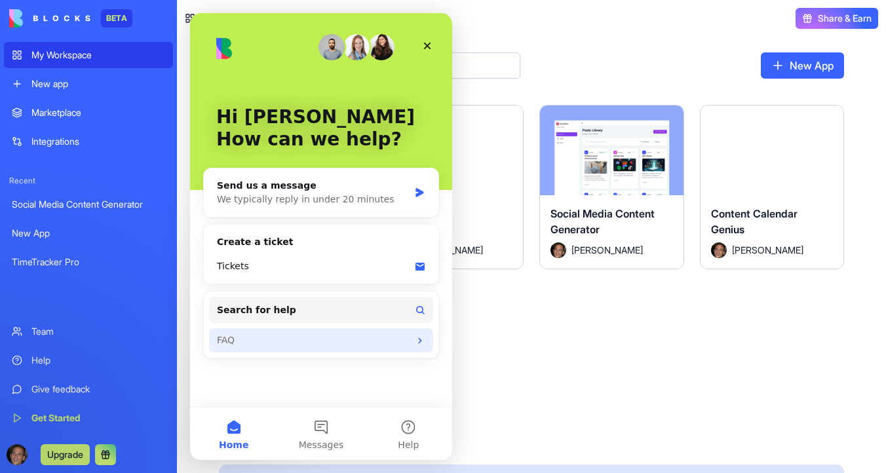
click at [299, 345] on div "FAQ" at bounding box center [313, 340] width 193 height 14
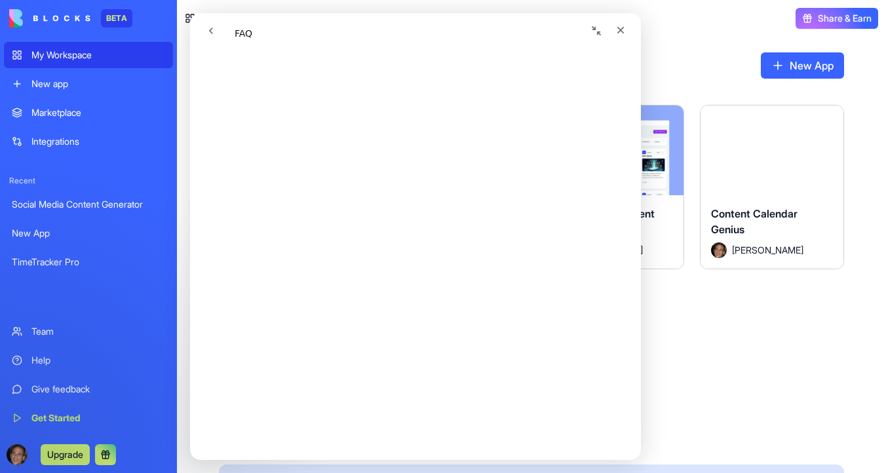
scroll to position [383, 0]
click at [625, 32] on div "Close" at bounding box center [620, 30] width 24 height 24
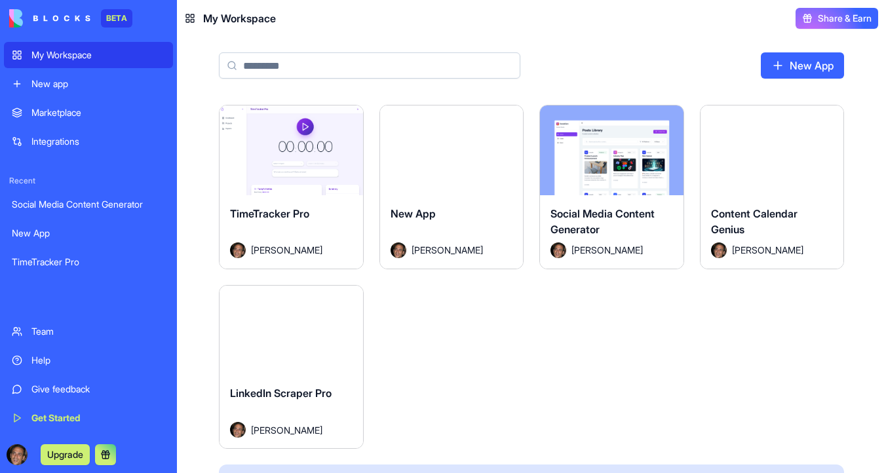
click at [815, 60] on link "New App" at bounding box center [801, 65] width 83 height 26
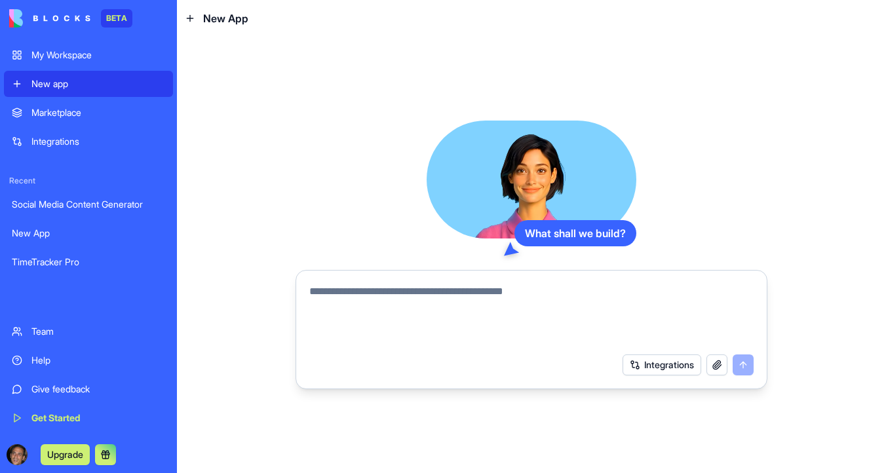
click at [418, 297] on textarea at bounding box center [531, 315] width 444 height 63
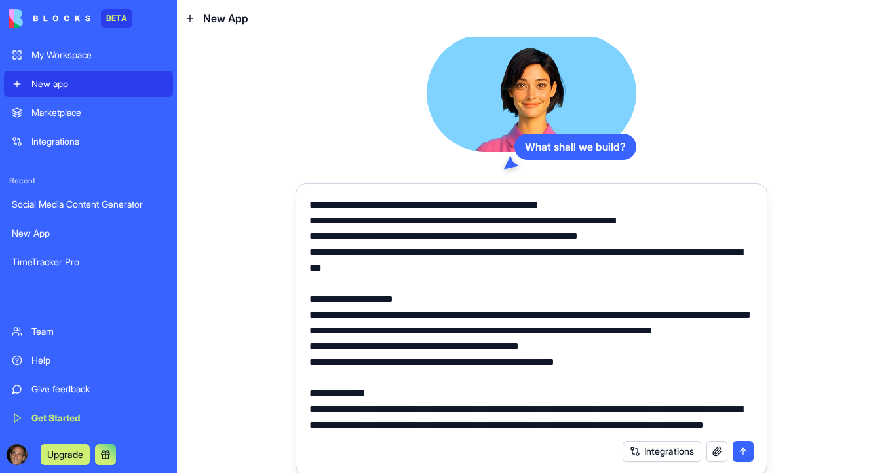
scroll to position [3142, 0]
type textarea "**********"
click at [742, 453] on button "submit" at bounding box center [742, 451] width 21 height 21
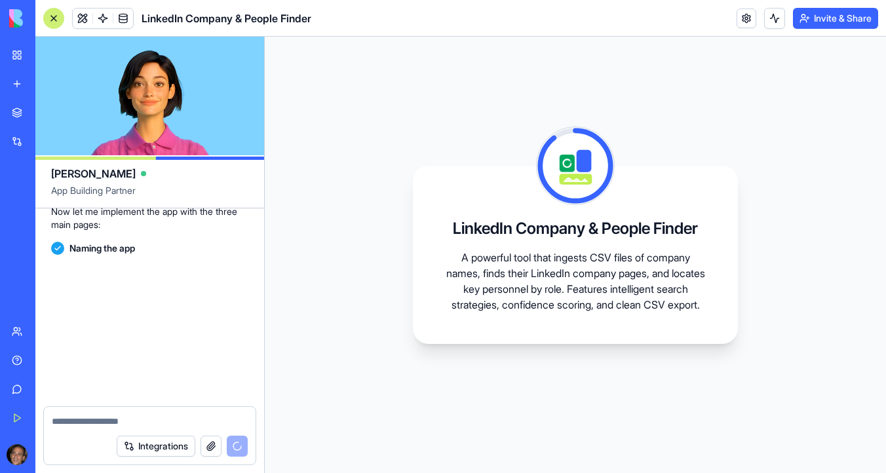
scroll to position [3459, 0]
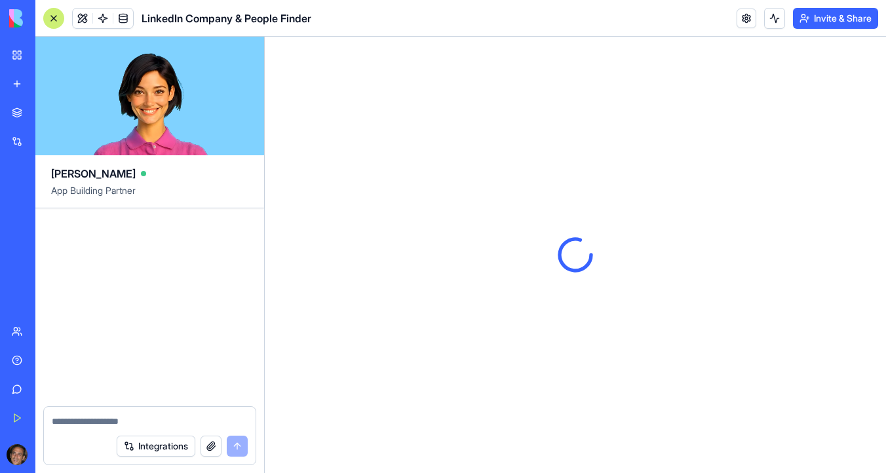
scroll to position [3781, 0]
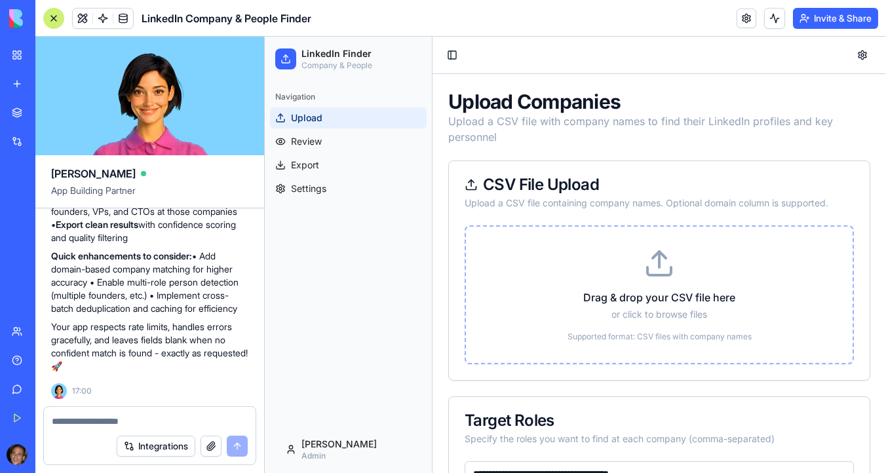
click at [659, 266] on line at bounding box center [659, 260] width 0 height 16
click at [654, 259] on icon at bounding box center [658, 263] width 31 height 31
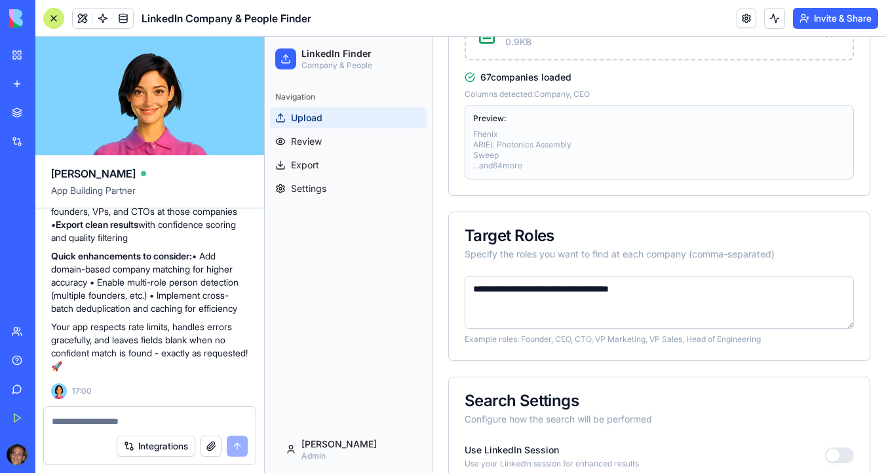
scroll to position [234, 0]
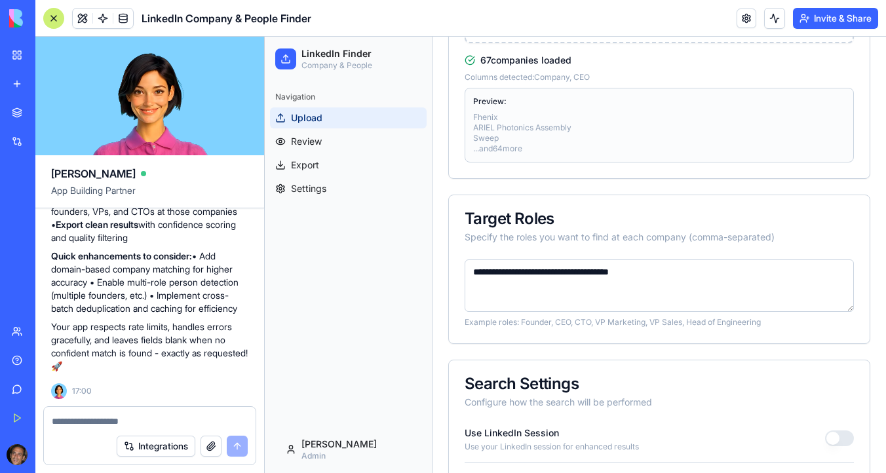
drag, startPoint x: 531, startPoint y: 272, endPoint x: 695, endPoint y: 269, distance: 163.8
click at [695, 270] on textarea "**********" at bounding box center [658, 285] width 389 height 52
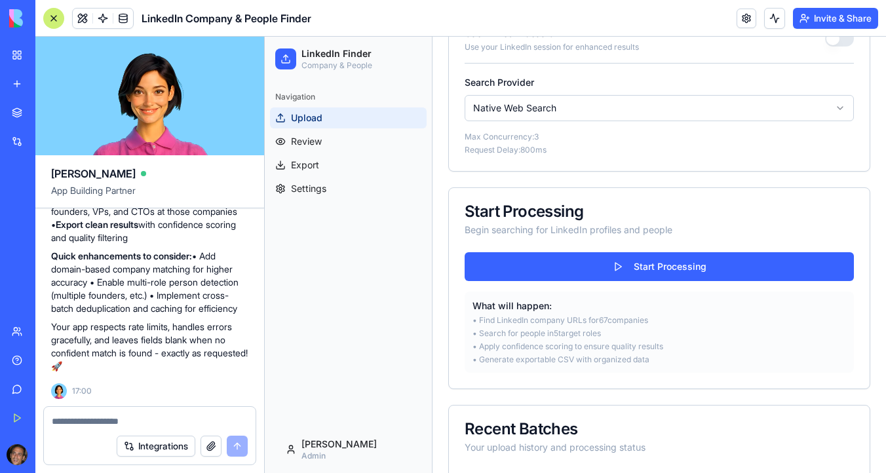
scroll to position [636, 0]
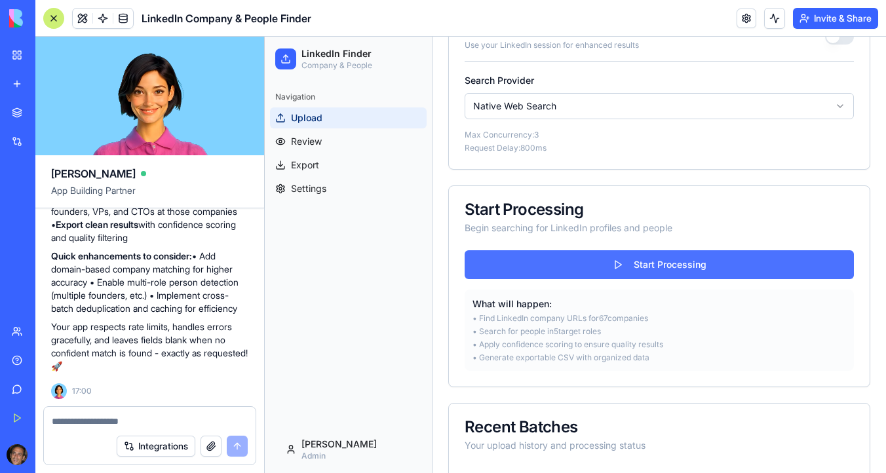
click at [667, 263] on button "Start Processing" at bounding box center [658, 264] width 389 height 29
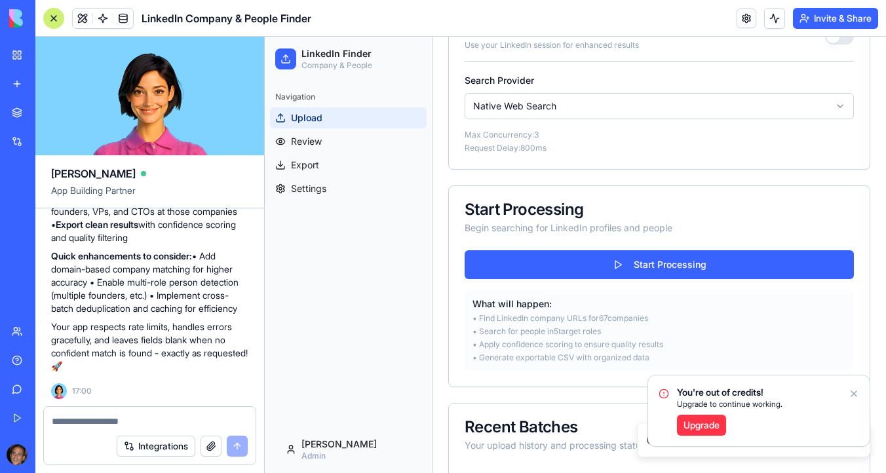
click at [709, 424] on link "Upgrade" at bounding box center [701, 425] width 49 height 21
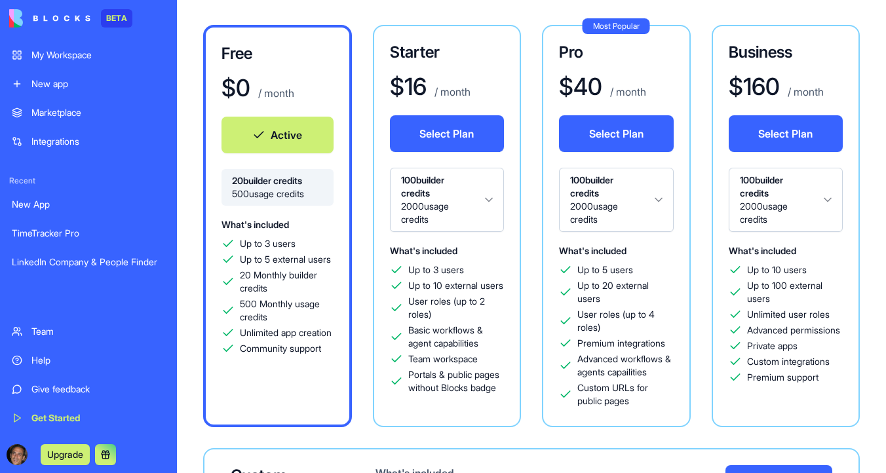
scroll to position [113, 0]
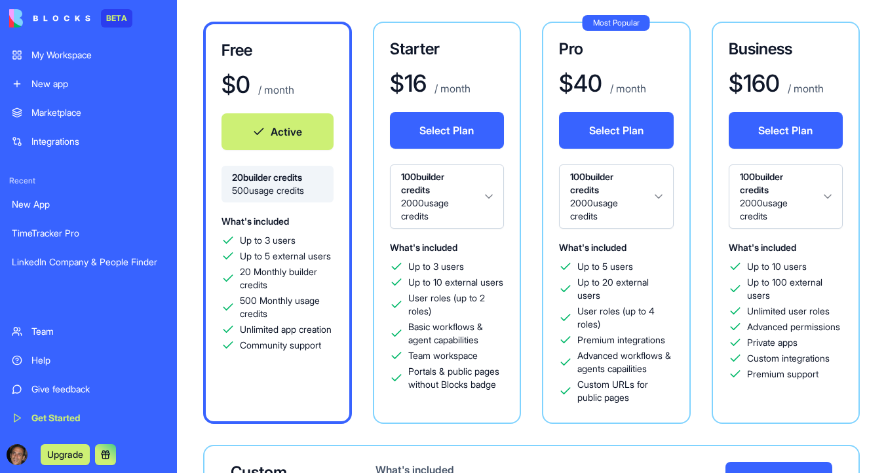
click at [453, 124] on button "Select Plan" at bounding box center [447, 130] width 115 height 37
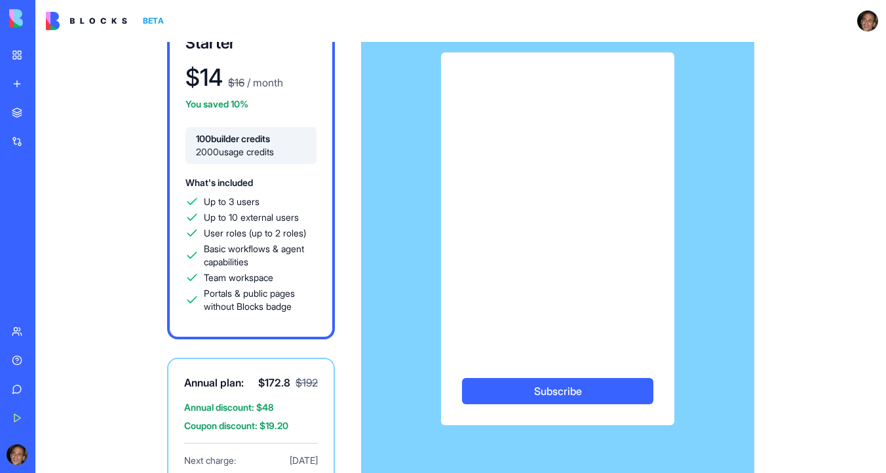
scroll to position [81, 0]
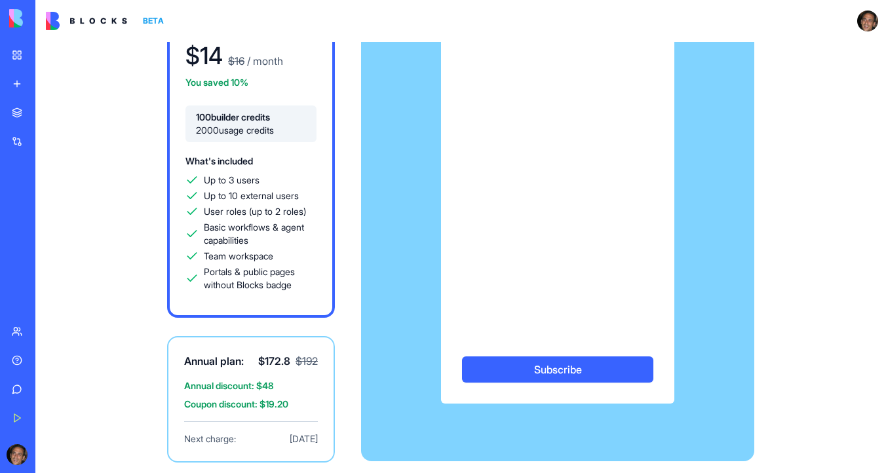
click at [572, 365] on button "Subscribe" at bounding box center [557, 369] width 191 height 26
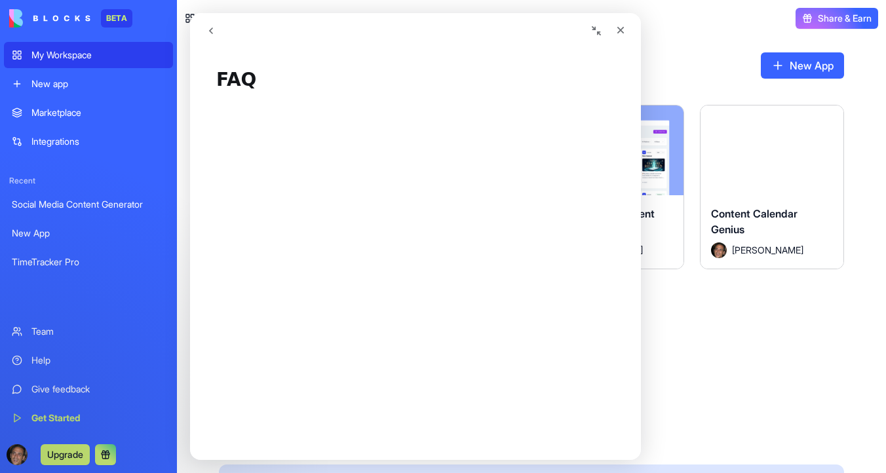
click at [49, 16] on img at bounding box center [49, 18] width 81 height 18
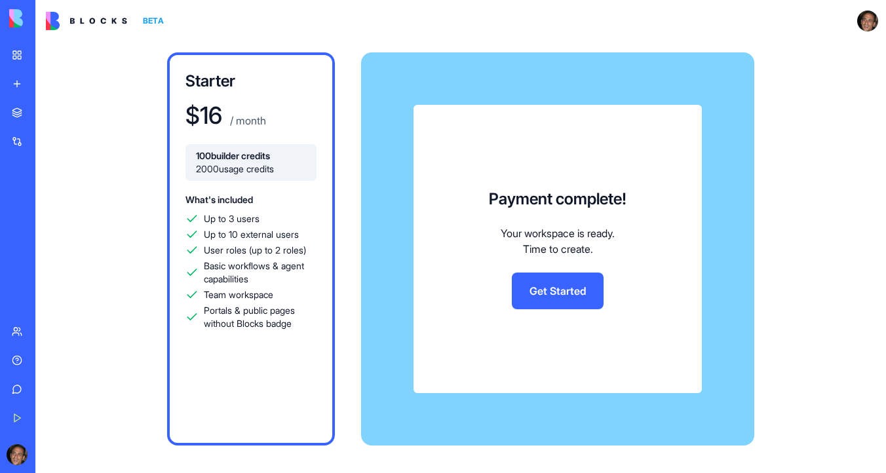
click at [559, 293] on link "Get Started" at bounding box center [558, 290] width 92 height 37
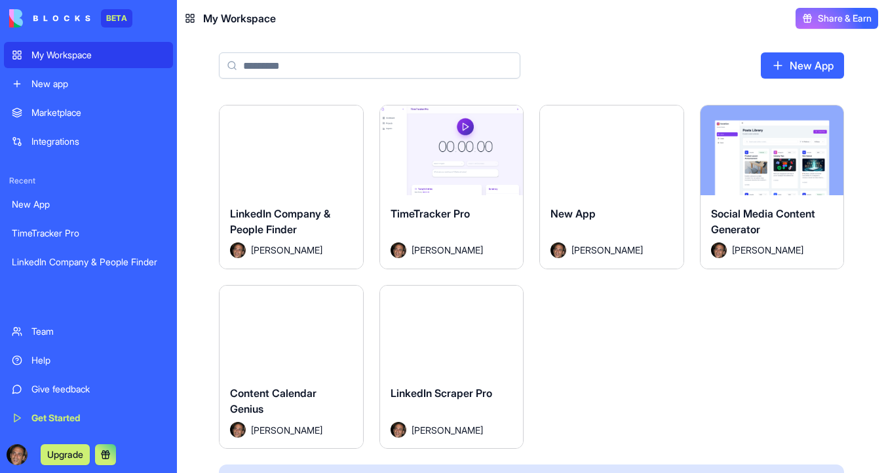
click at [300, 152] on button "Launch" at bounding box center [291, 150] width 98 height 26
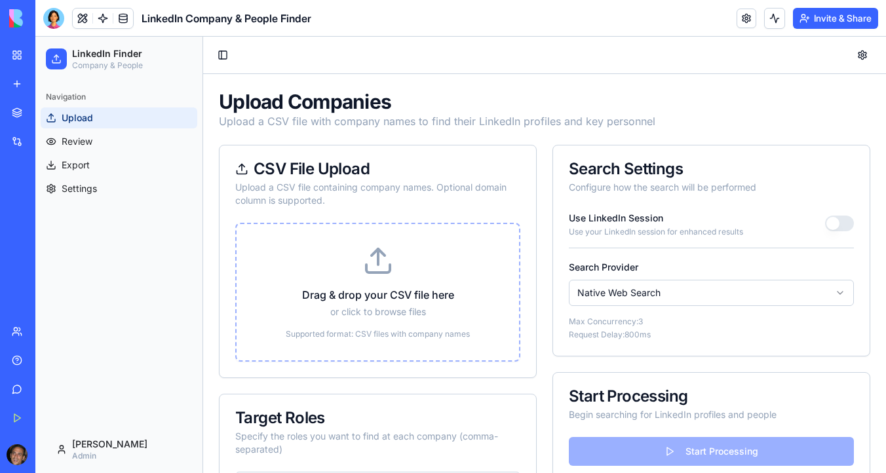
click at [372, 271] on icon at bounding box center [378, 269] width 24 height 8
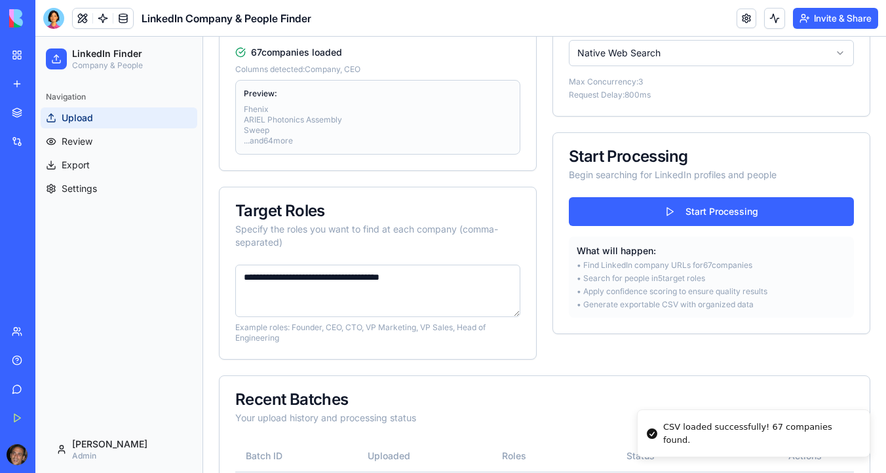
scroll to position [247, 0]
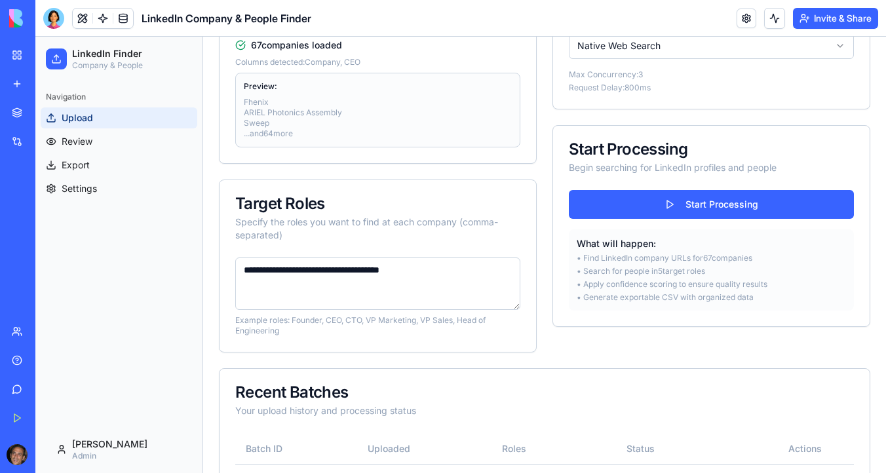
drag, startPoint x: 302, startPoint y: 271, endPoint x: 465, endPoint y: 271, distance: 163.1
click at [465, 272] on textarea "**********" at bounding box center [377, 283] width 285 height 52
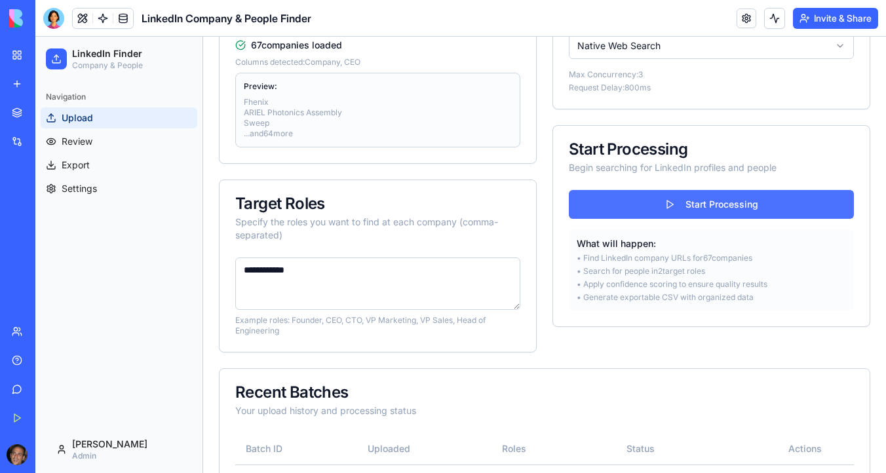
type textarea "**********"
click at [692, 204] on button "Start Processing" at bounding box center [711, 204] width 285 height 29
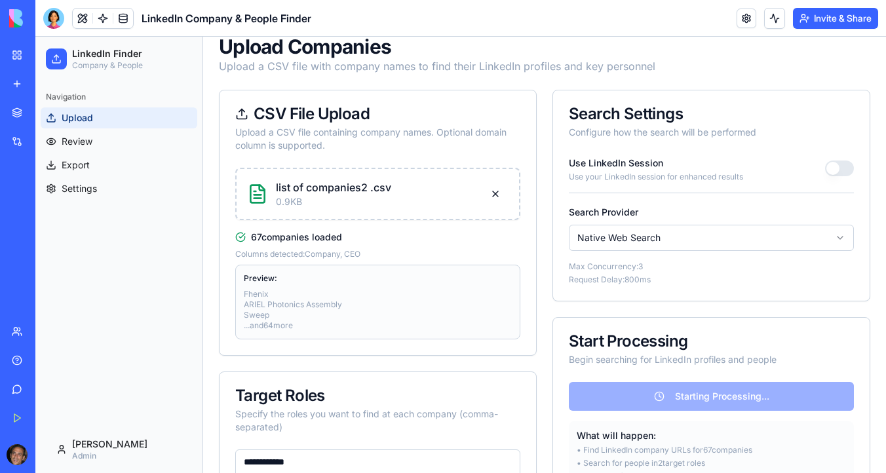
scroll to position [56, 0]
click at [836, 15] on button "Invite & Share" at bounding box center [835, 18] width 85 height 21
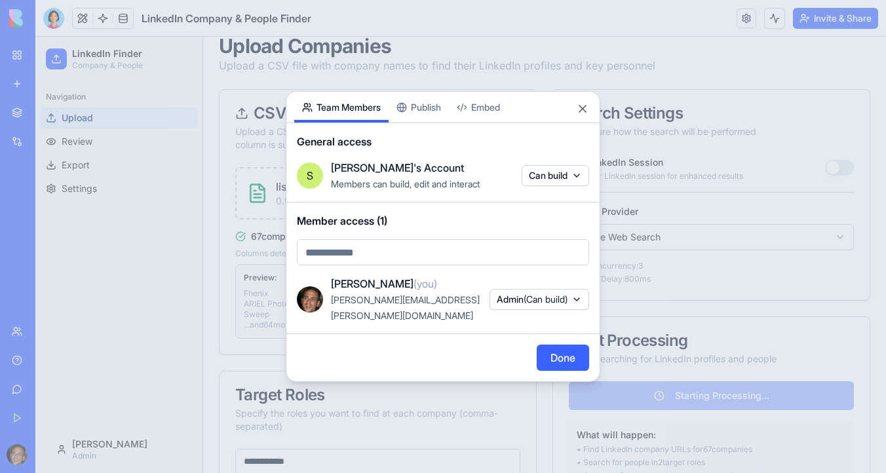
click at [553, 183] on body "BETA My Workspace New app Marketplace Integrations Recent New App TimeTracker P…" at bounding box center [443, 236] width 886 height 473
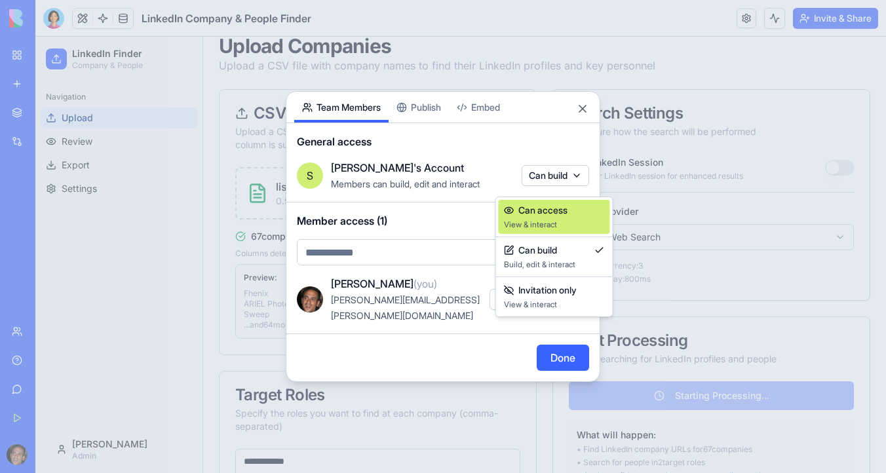
click at [558, 214] on span "Can access" at bounding box center [542, 210] width 49 height 13
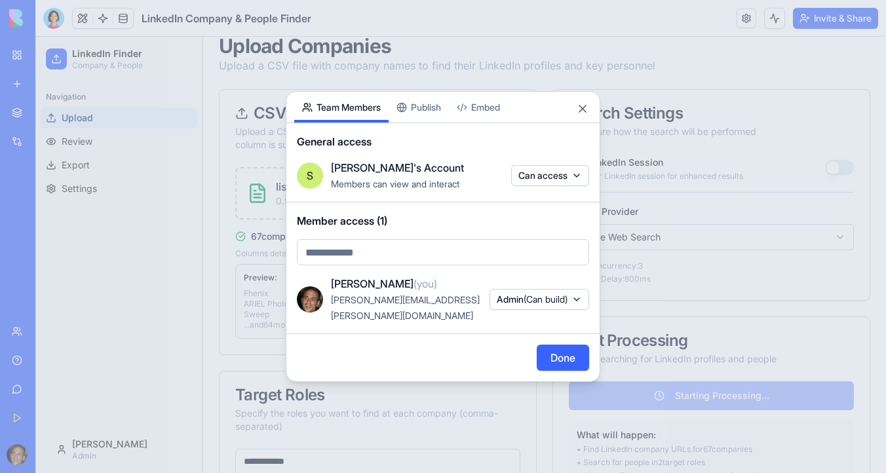
click at [424, 263] on body "BETA My Workspace New app Marketplace Integrations Recent New App TimeTracker P…" at bounding box center [443, 236] width 886 height 473
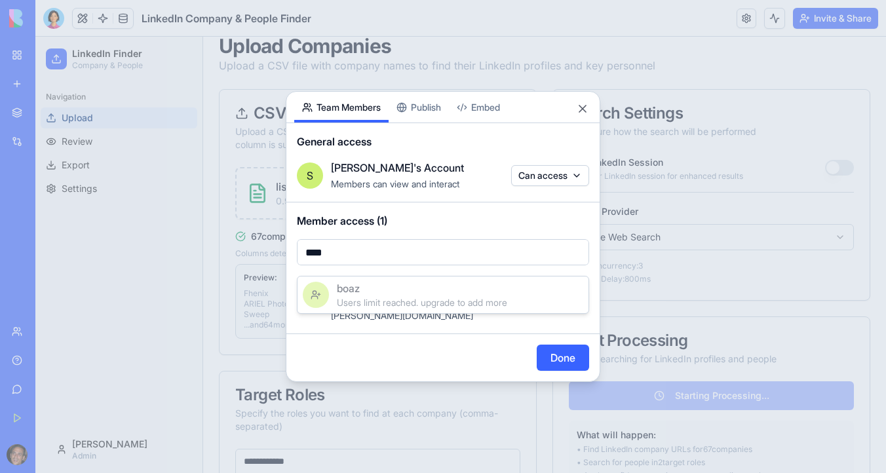
click at [386, 262] on div at bounding box center [443, 236] width 886 height 473
click at [386, 262] on body "BETA My Workspace New app Marketplace Integrations Recent New App TimeTracker P…" at bounding box center [443, 236] width 886 height 473
paste input "**********"
type input "**********"
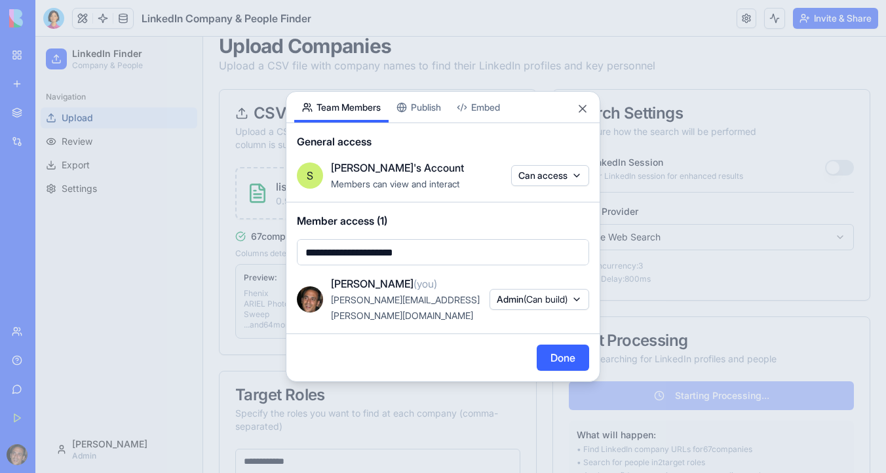
click at [559, 348] on button "Done" at bounding box center [562, 358] width 52 height 26
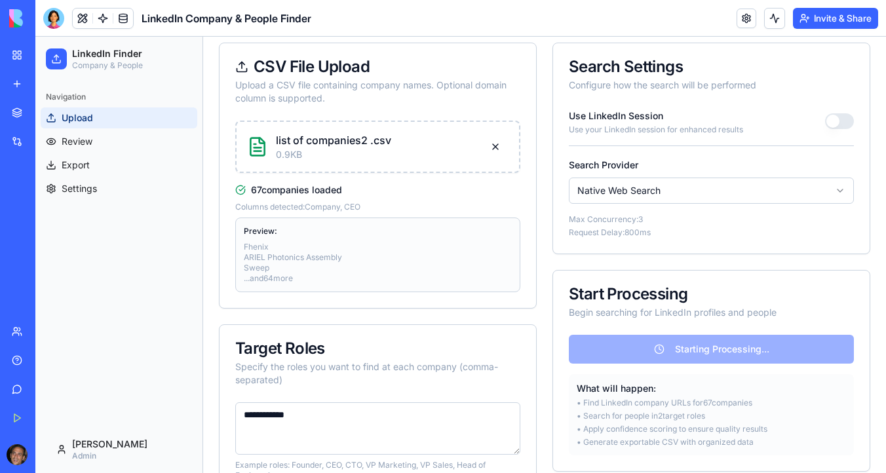
scroll to position [97, 0]
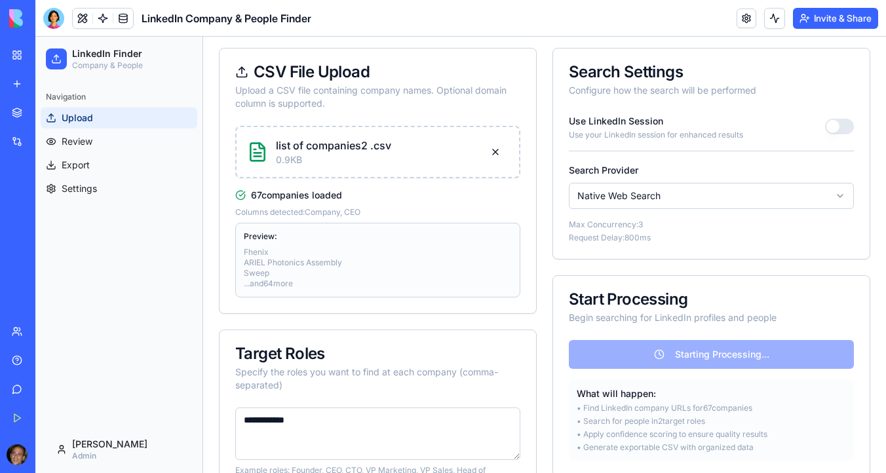
type textarea "**********"
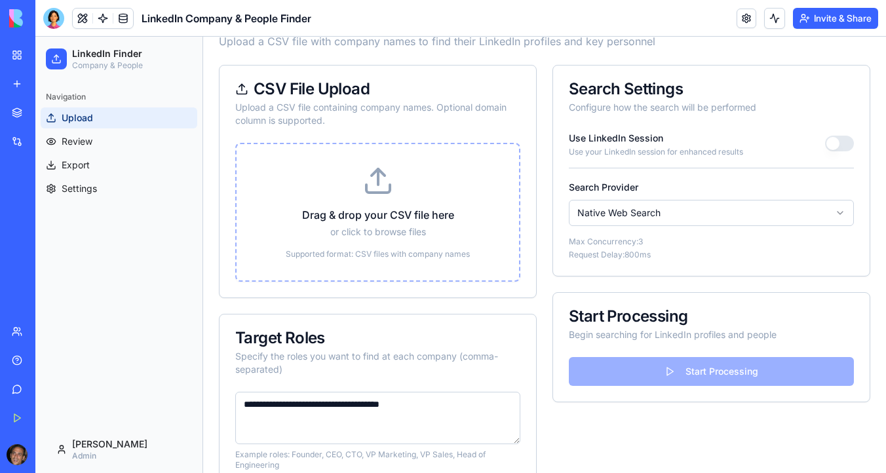
scroll to position [327, 0]
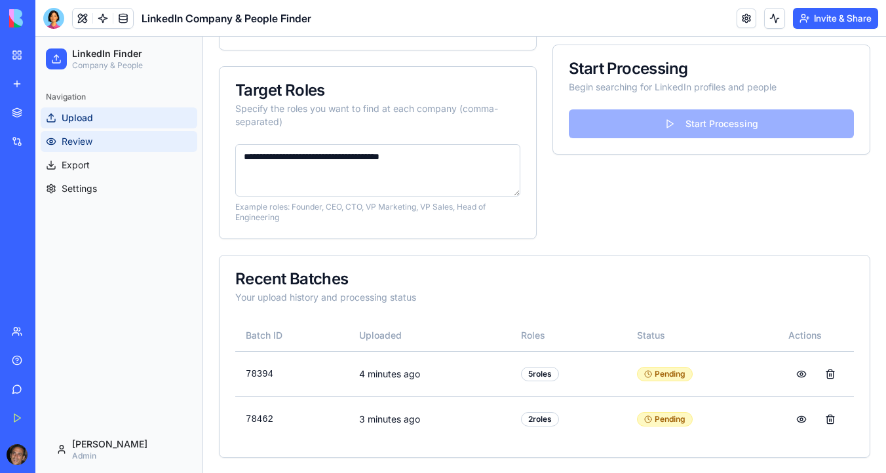
click at [105, 142] on link "Review" at bounding box center [119, 141] width 157 height 21
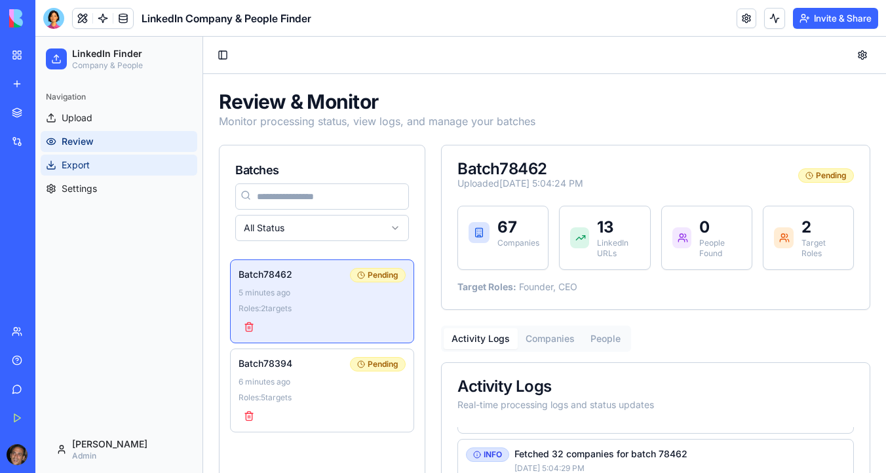
click at [119, 164] on link "Export" at bounding box center [119, 165] width 157 height 21
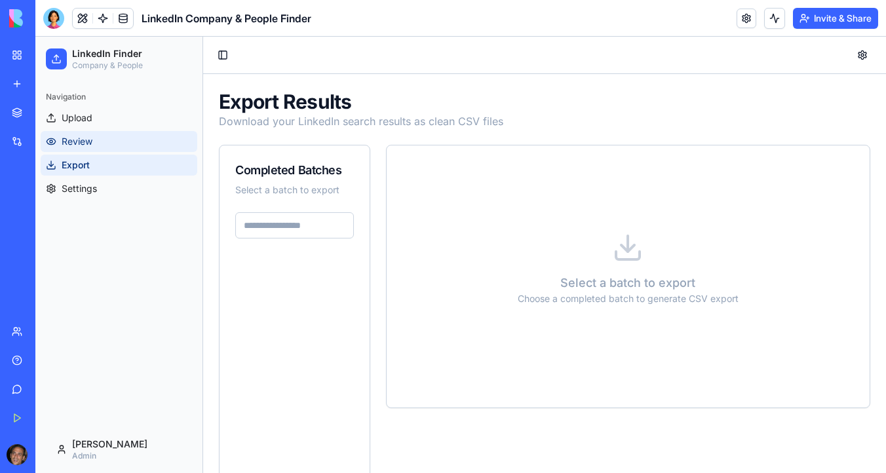
click at [125, 139] on link "Review" at bounding box center [119, 141] width 157 height 21
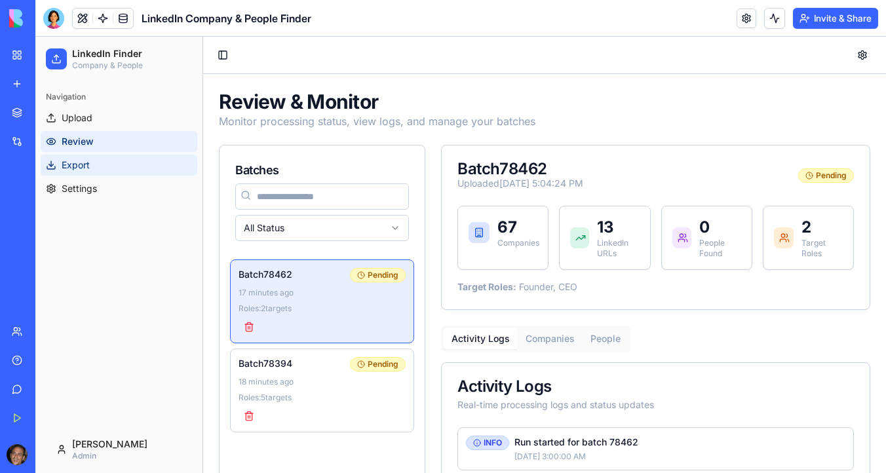
click at [113, 168] on link "Export" at bounding box center [119, 165] width 157 height 21
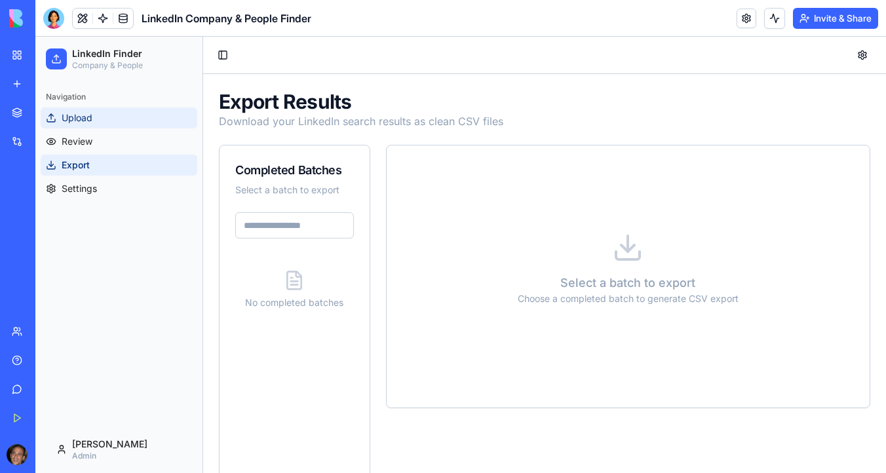
click at [88, 119] on span "Upload" at bounding box center [77, 117] width 31 height 13
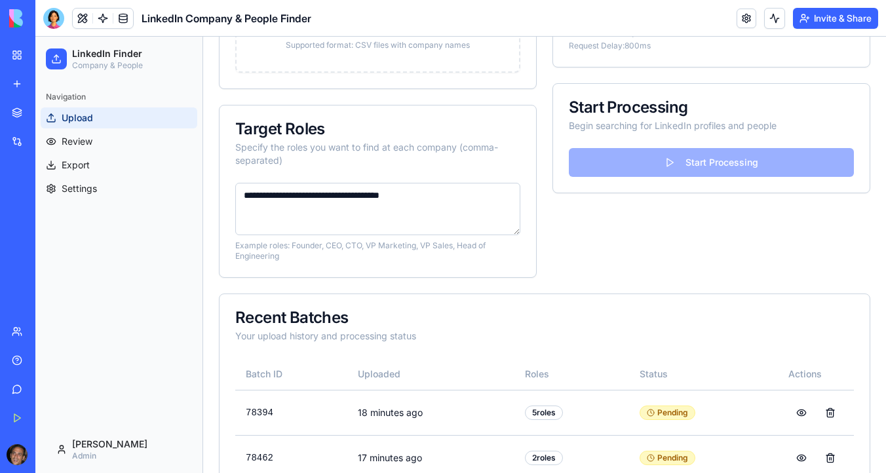
scroll to position [297, 0]
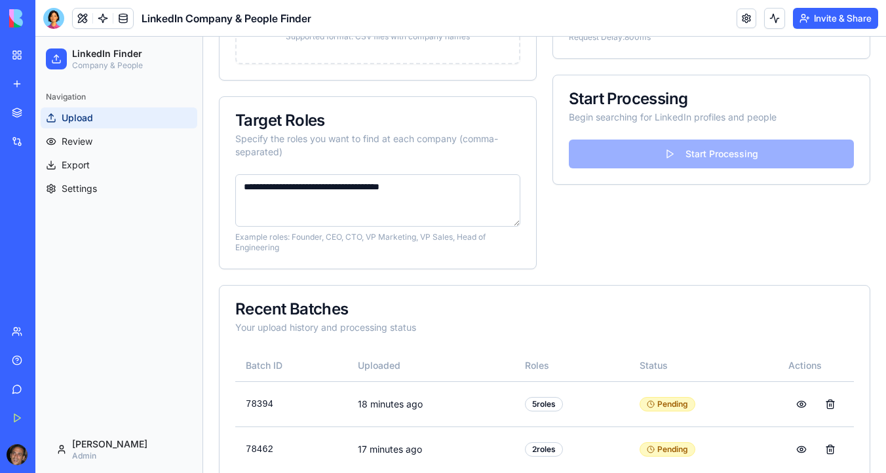
click at [722, 158] on div "Start Processing" at bounding box center [711, 162] width 316 height 45
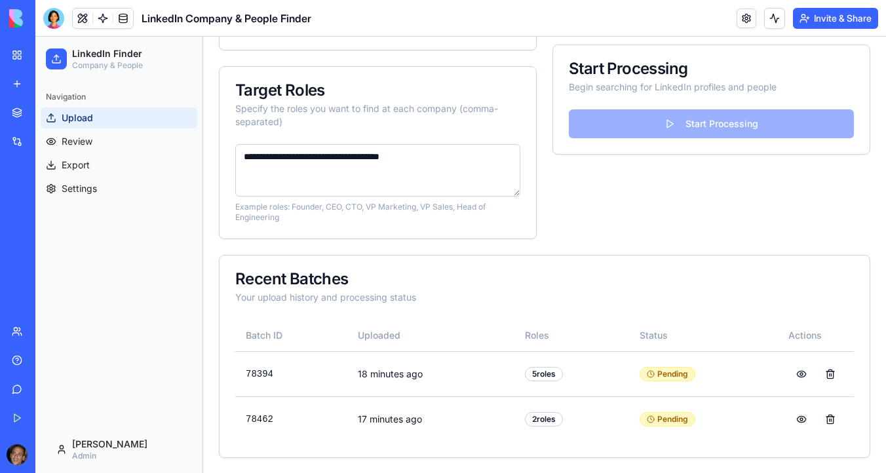
click at [480, 156] on textarea "**********" at bounding box center [377, 170] width 285 height 52
click at [79, 21] on button at bounding box center [83, 19] width 20 height 20
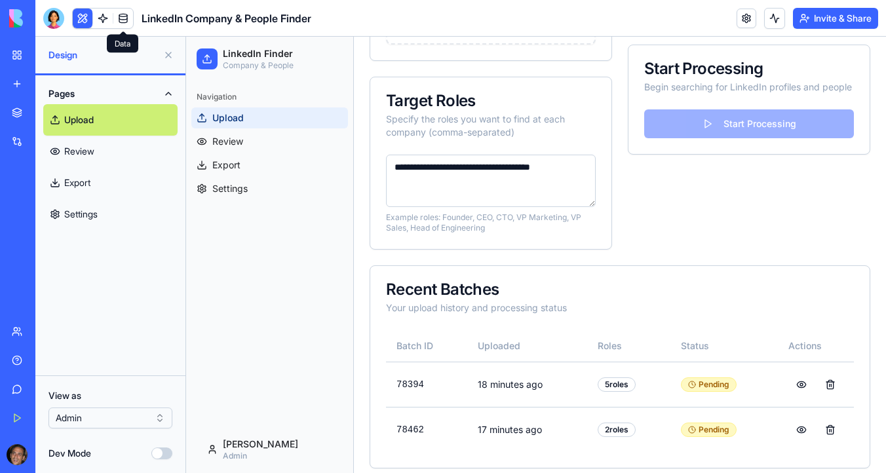
click at [122, 18] on link at bounding box center [123, 19] width 20 height 20
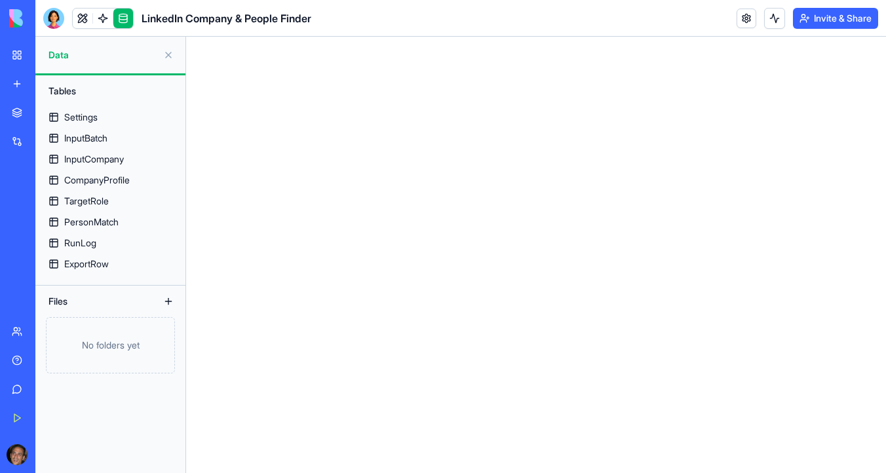
click at [101, 20] on link at bounding box center [103, 19] width 20 height 20
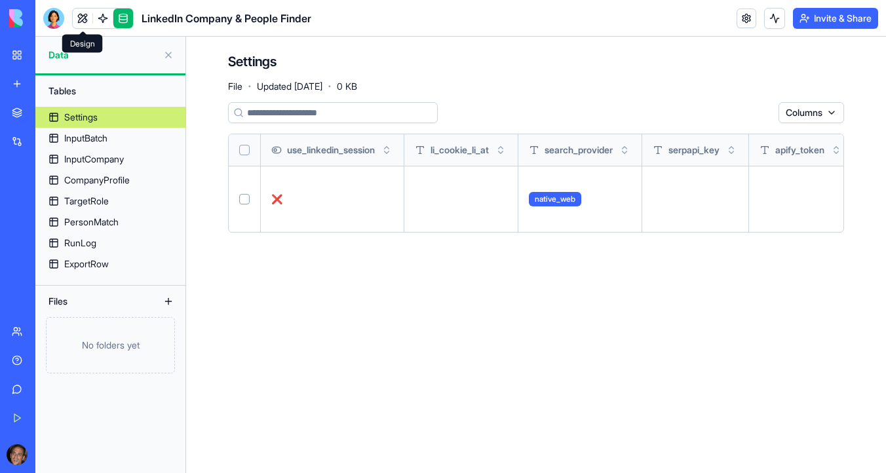
click at [85, 20] on link at bounding box center [83, 19] width 20 height 20
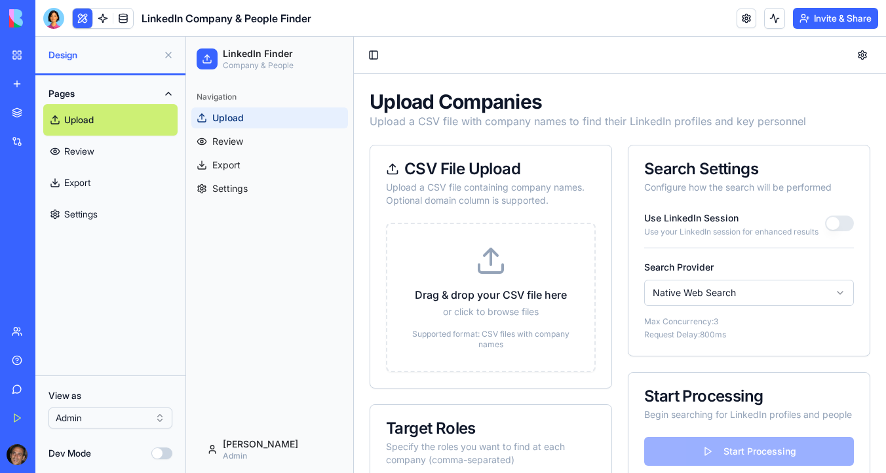
click at [770, 295] on html "**********" at bounding box center [536, 424] width 700 height 775
click at [770, 298] on html "**********" at bounding box center [536, 424] width 700 height 775
click at [759, 289] on html "**********" at bounding box center [536, 424] width 700 height 775
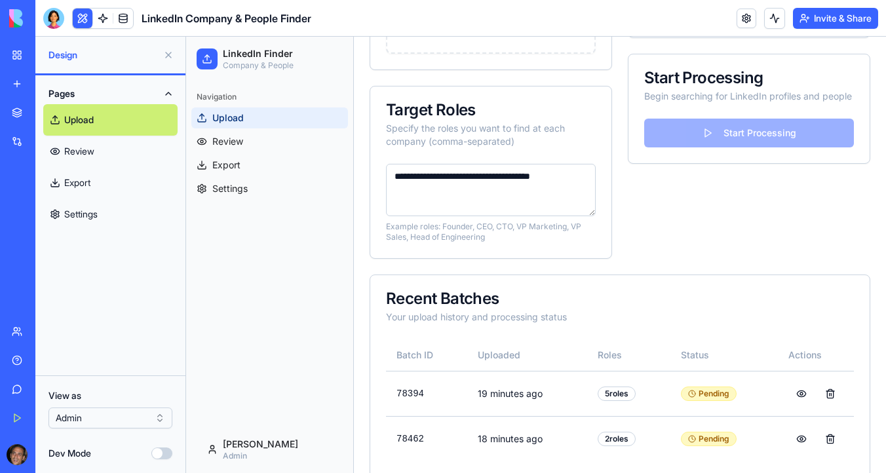
scroll to position [338, 0]
